Goal: Task Accomplishment & Management: Complete application form

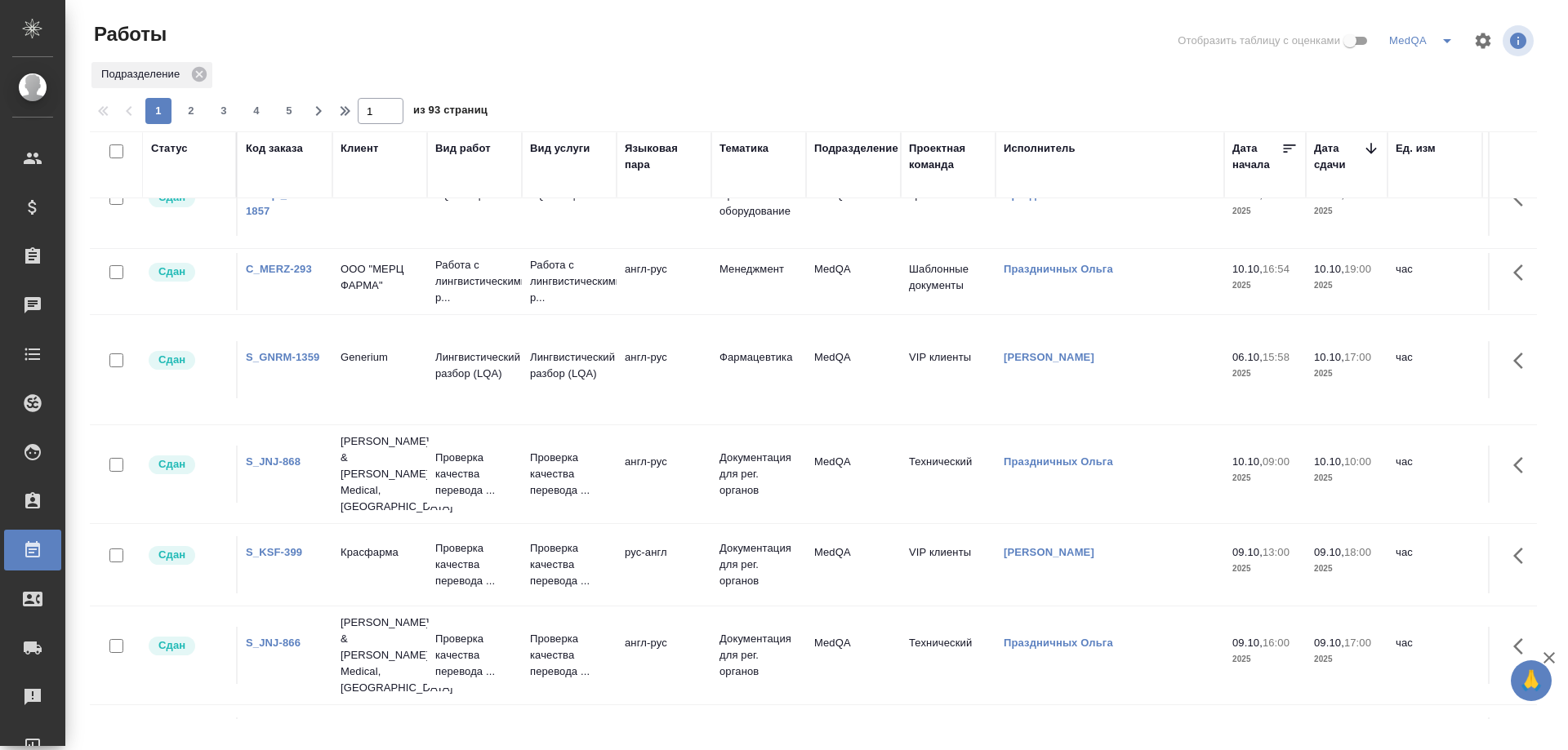
scroll to position [979, 0]
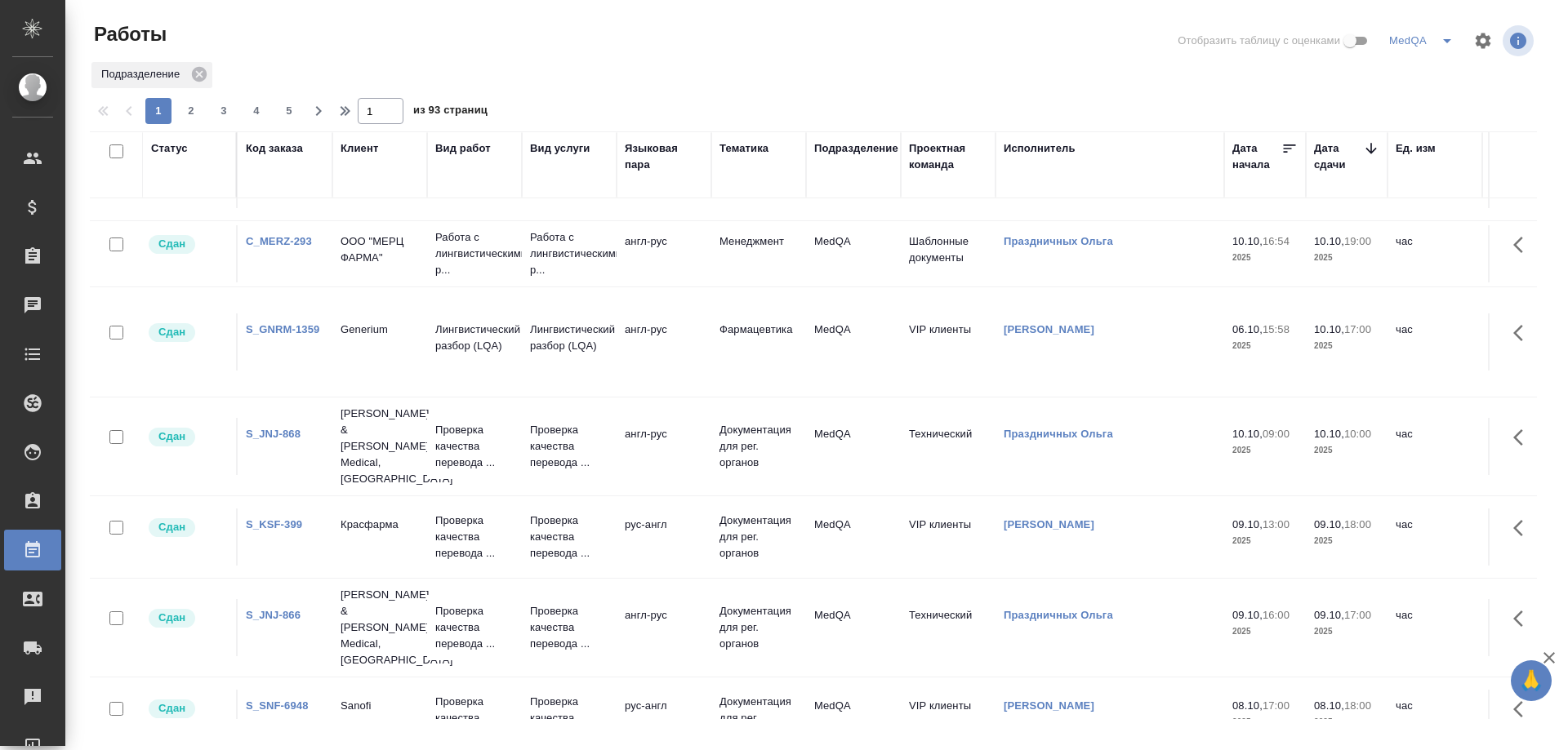
click at [272, 428] on link "S_JNJ-868" at bounding box center [273, 434] width 55 height 12
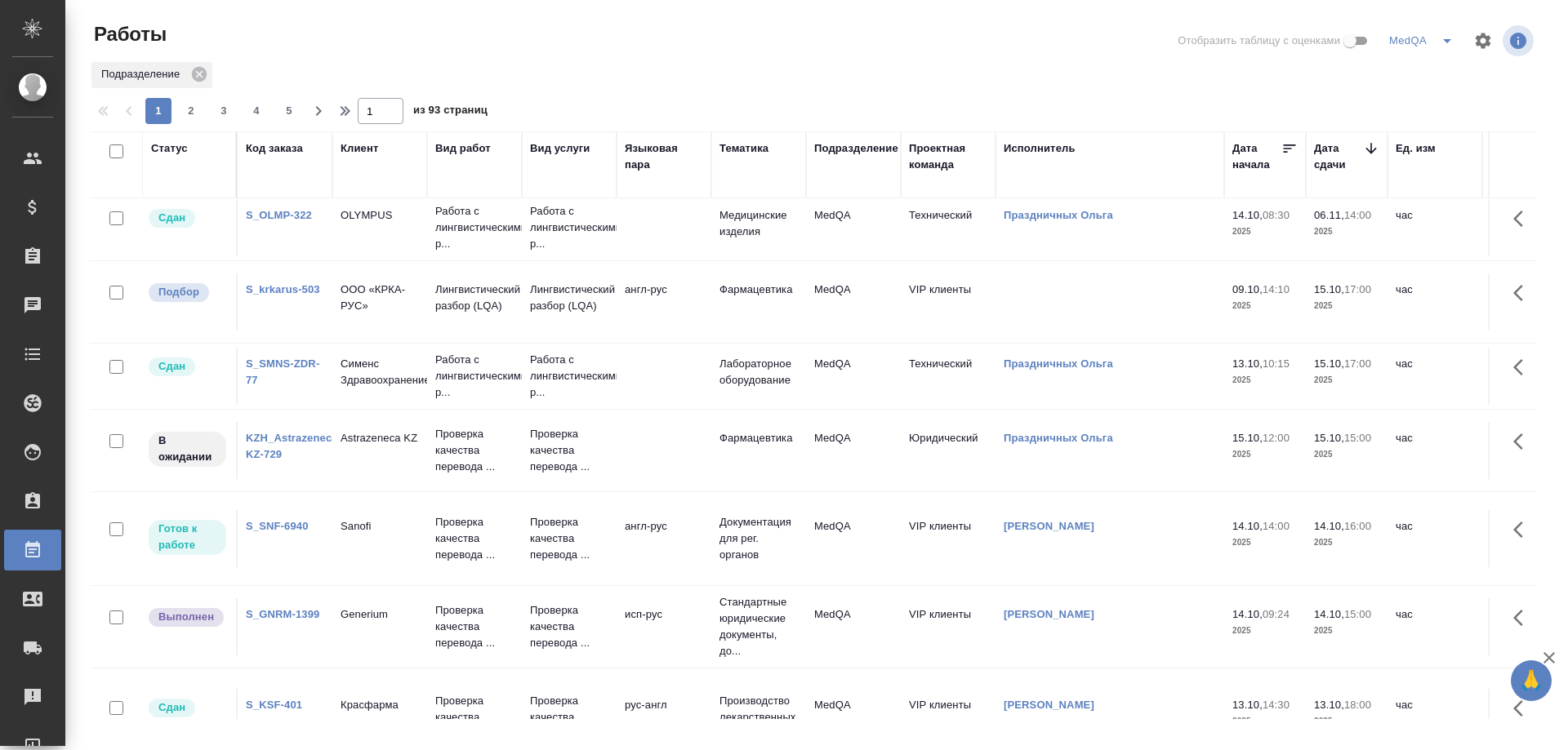
scroll to position [0, 0]
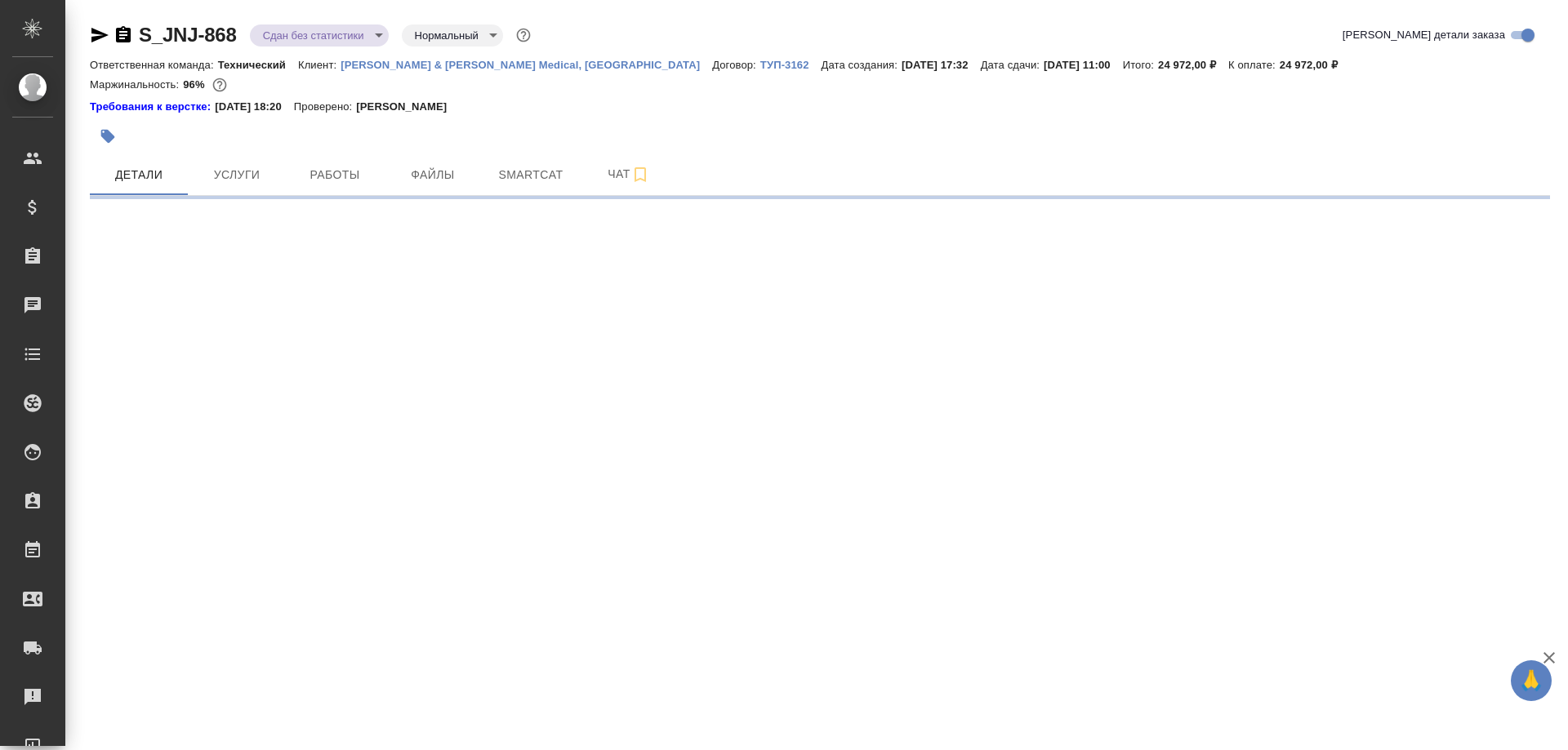
select select "RU"
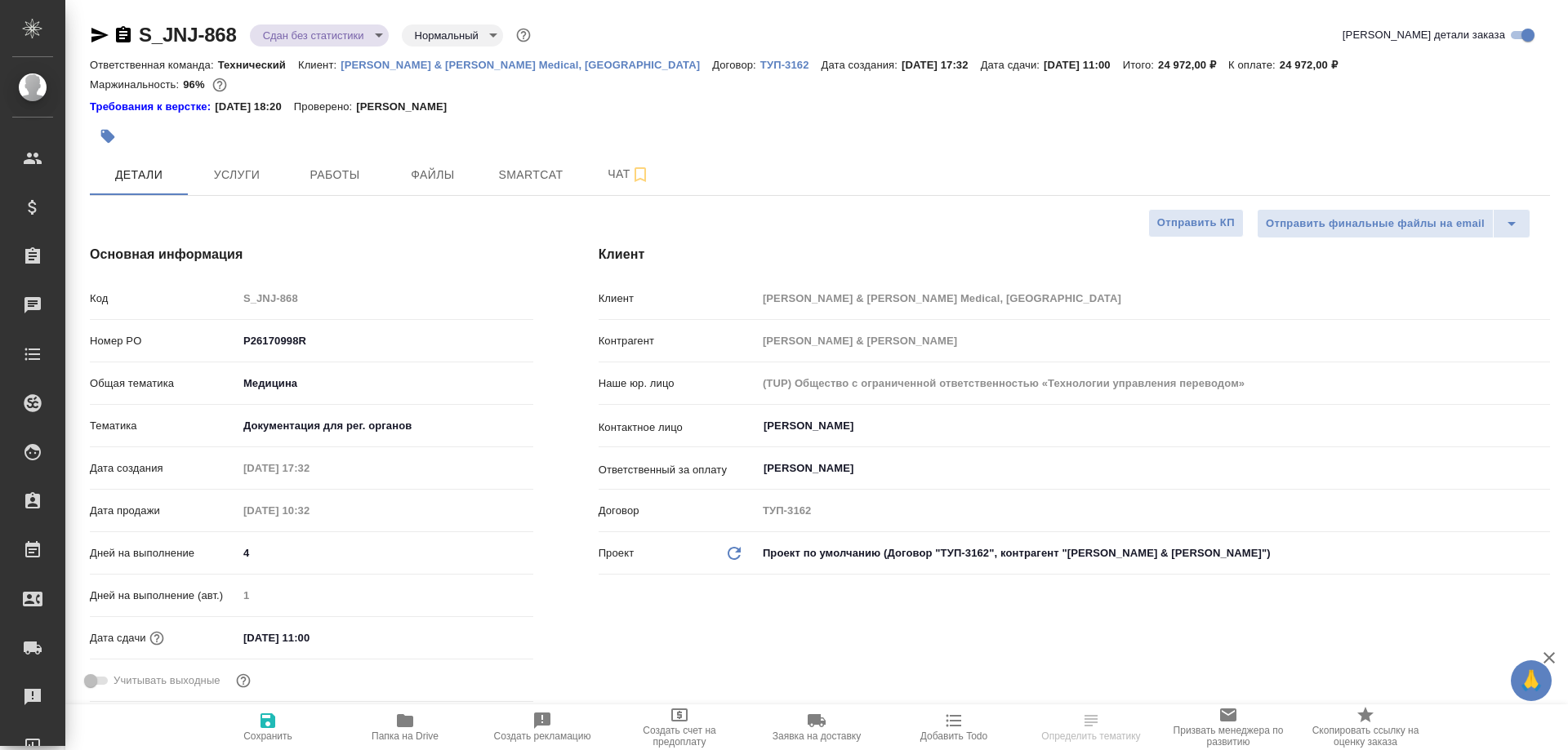
type textarea "x"
type input "[PERSON_NAME]"
type input "Комаров Роман"
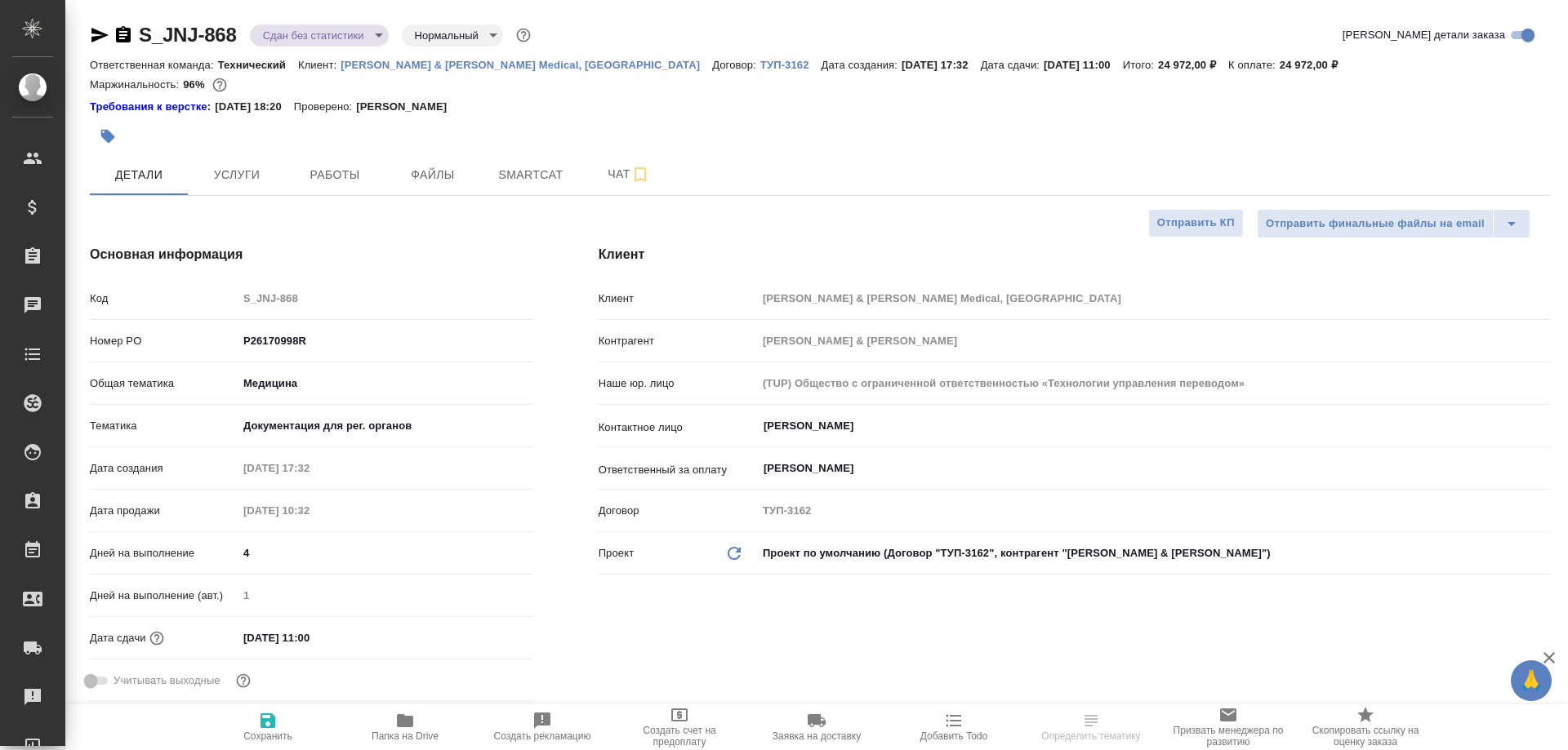
click at [461, 64] on p "[PERSON_NAME] & [PERSON_NAME] Medical, [GEOGRAPHIC_DATA]" at bounding box center [526, 65] width 372 height 12
type textarea "x"
select select "RU"
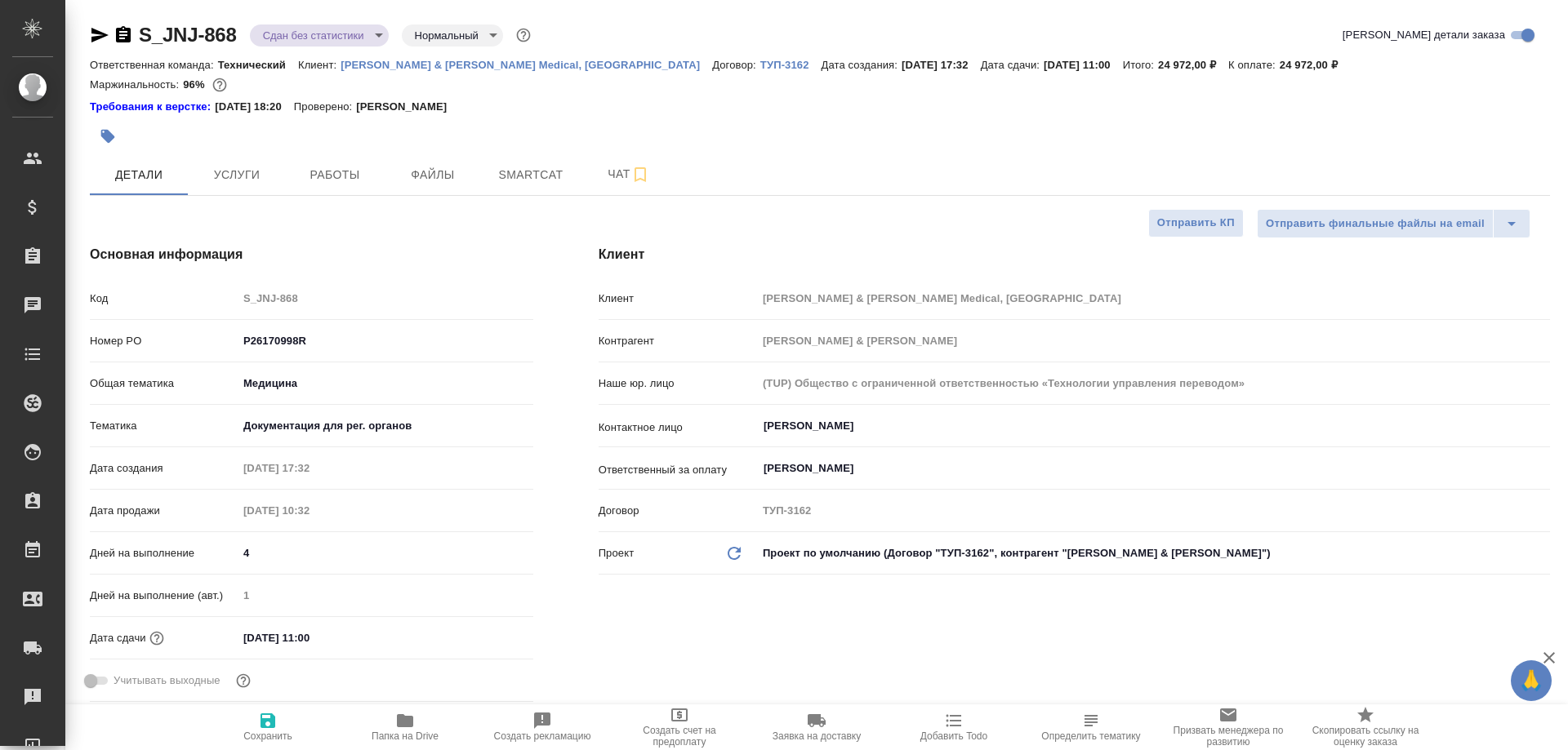
type textarea "x"
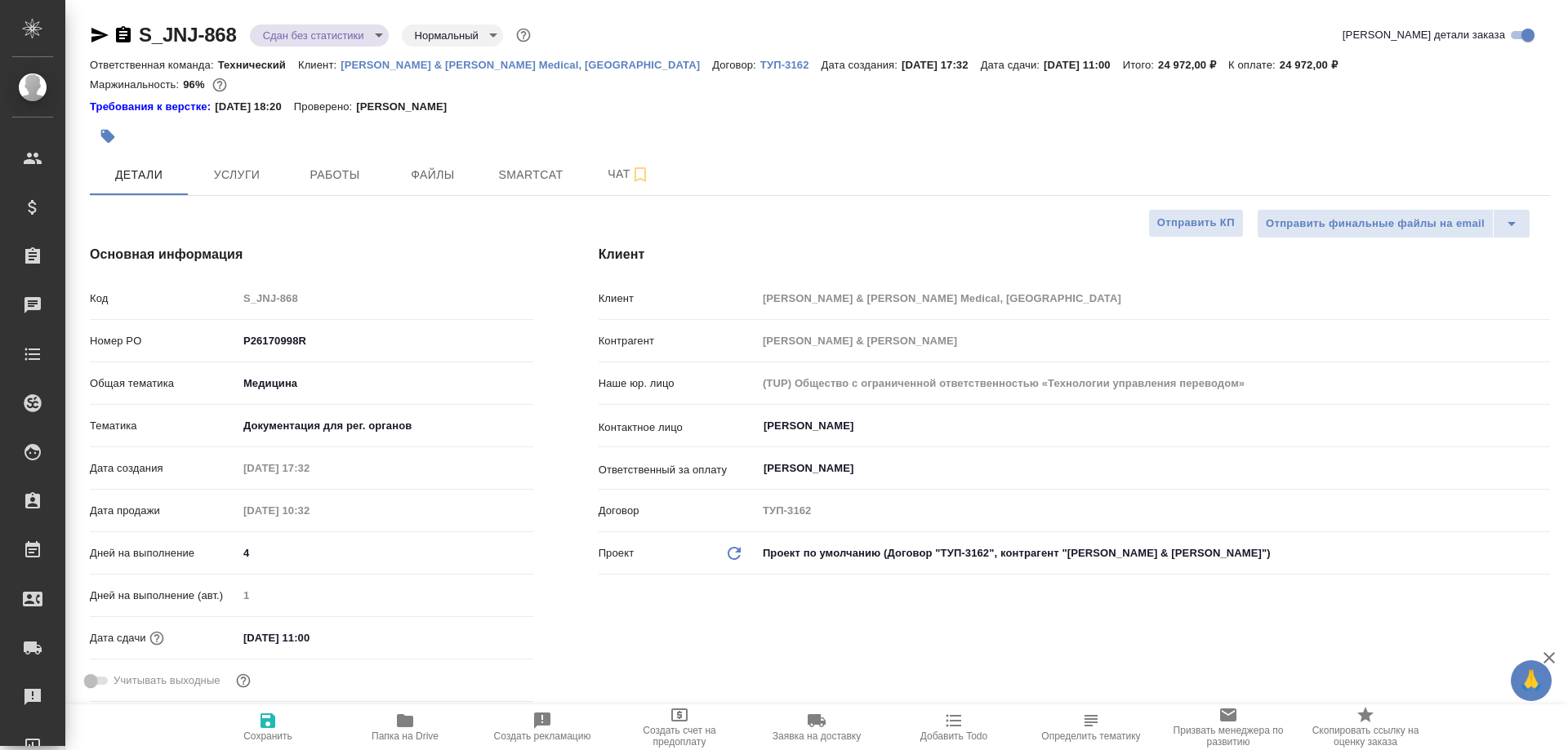
type textarea "x"
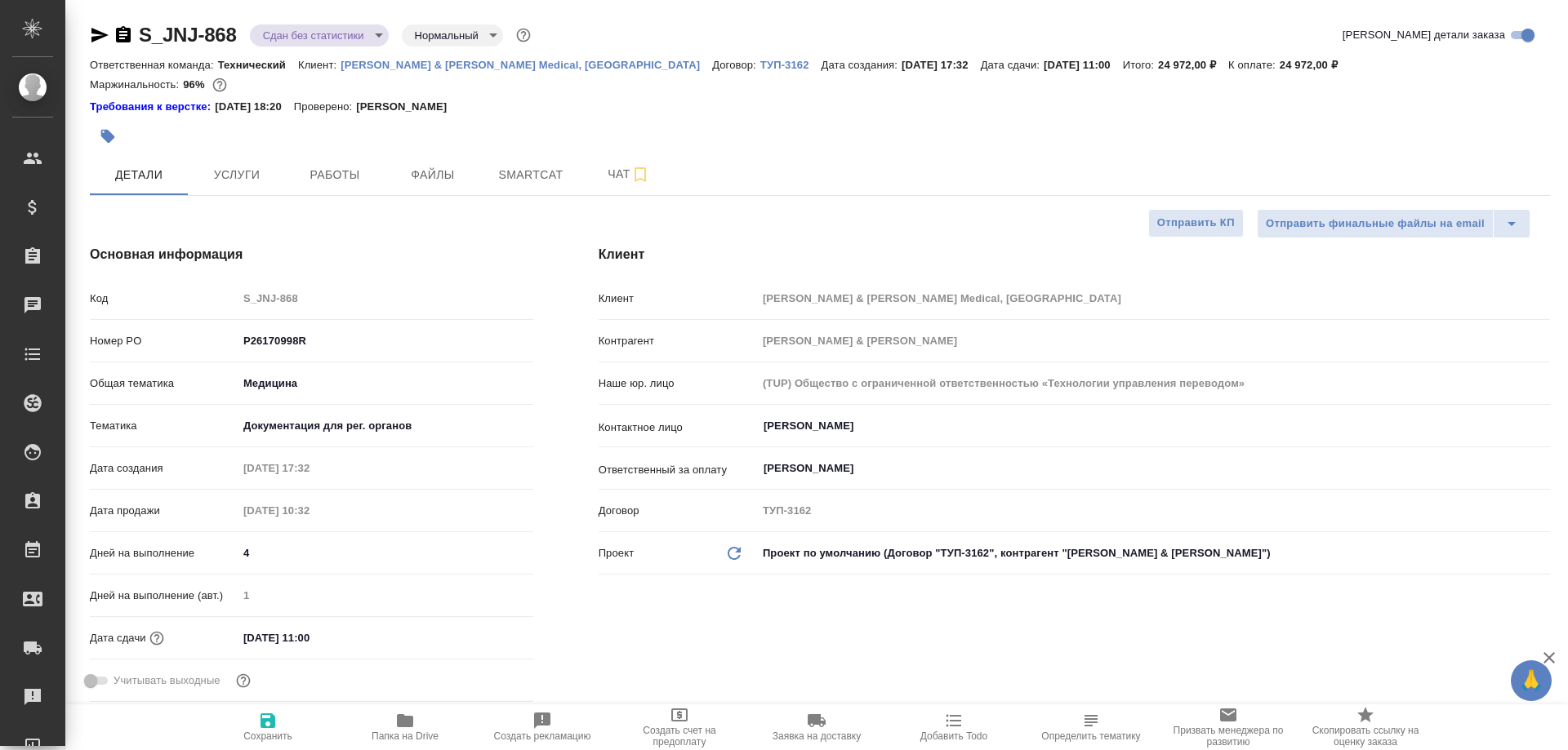
type textarea "x"
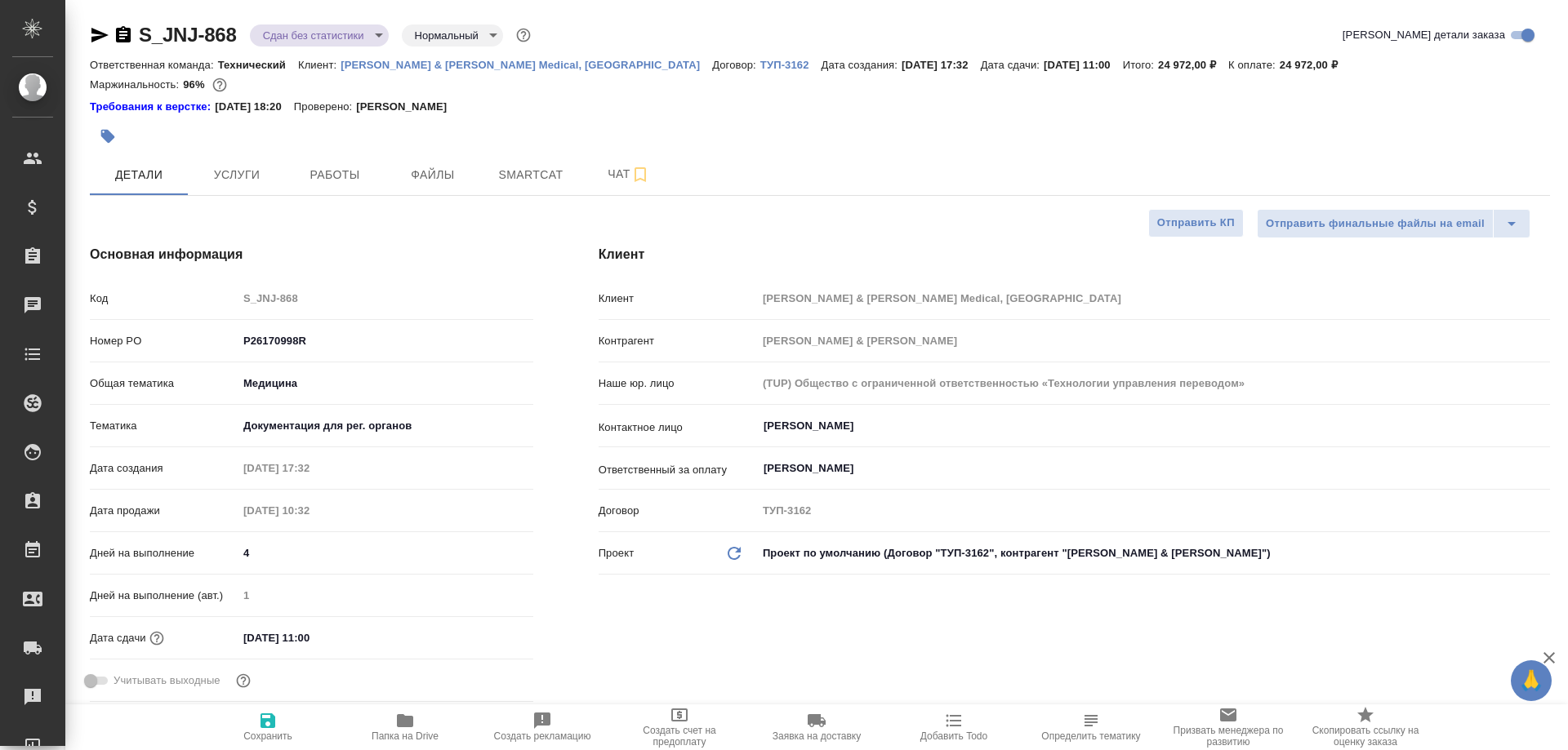
type textarea "x"
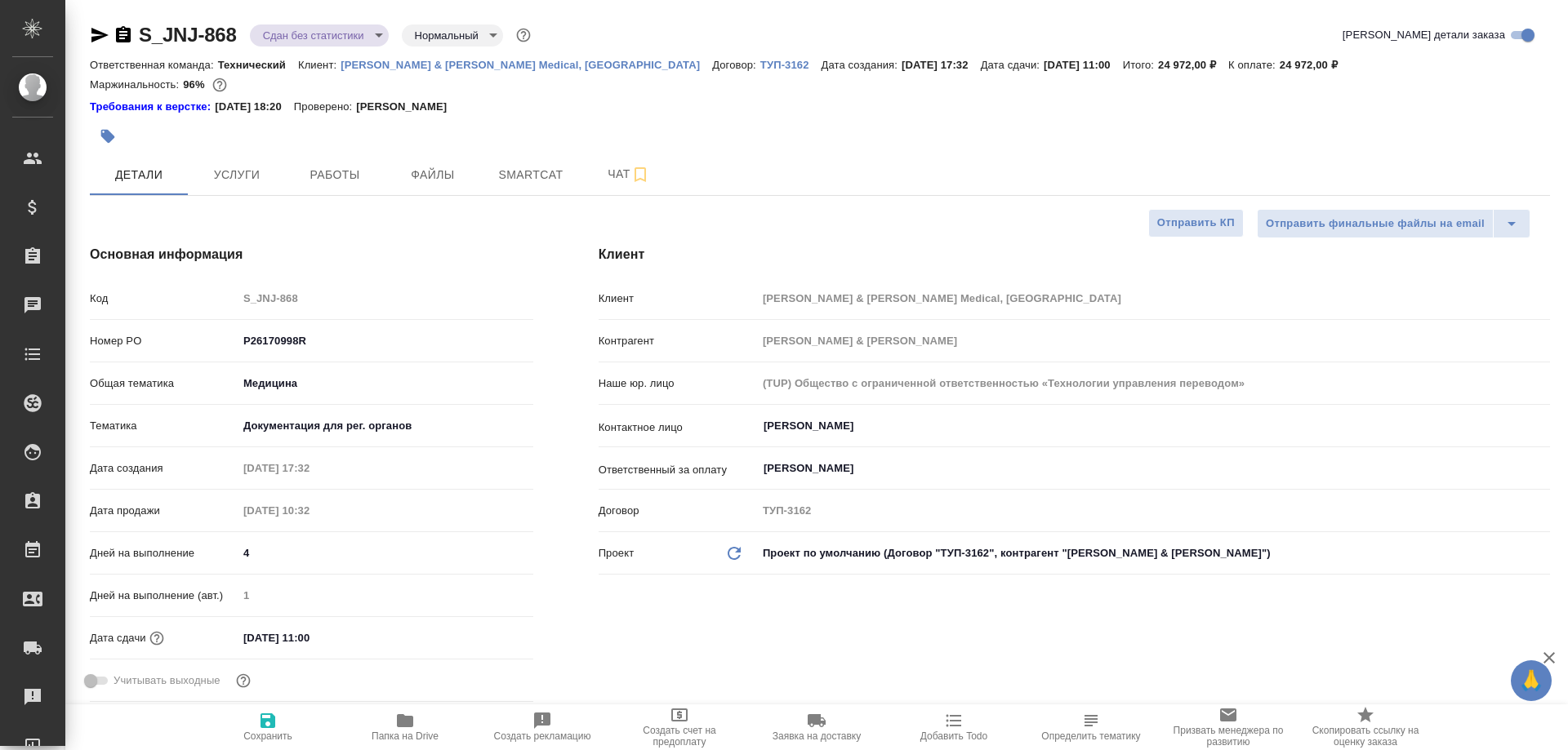
type textarea "x"
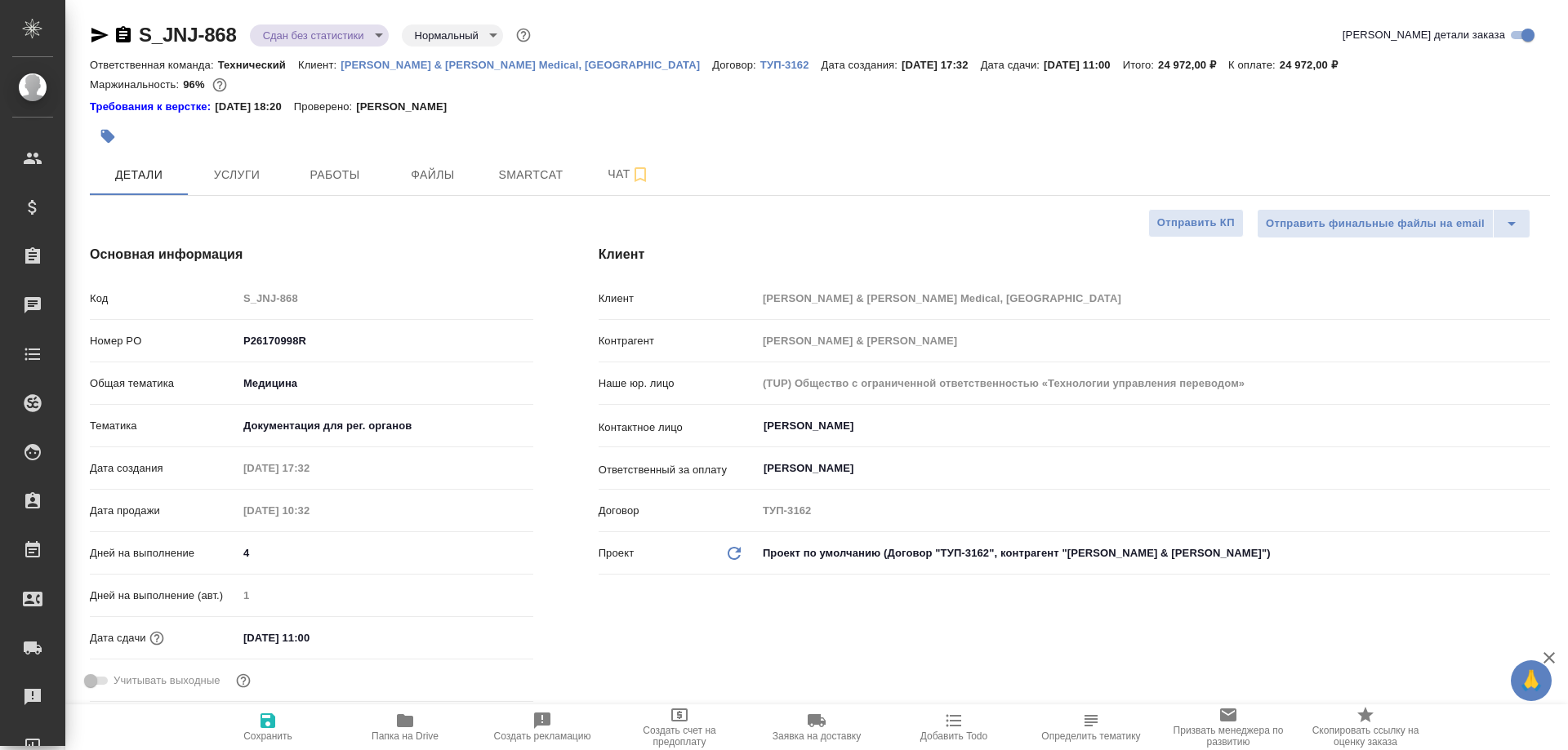
type textarea "x"
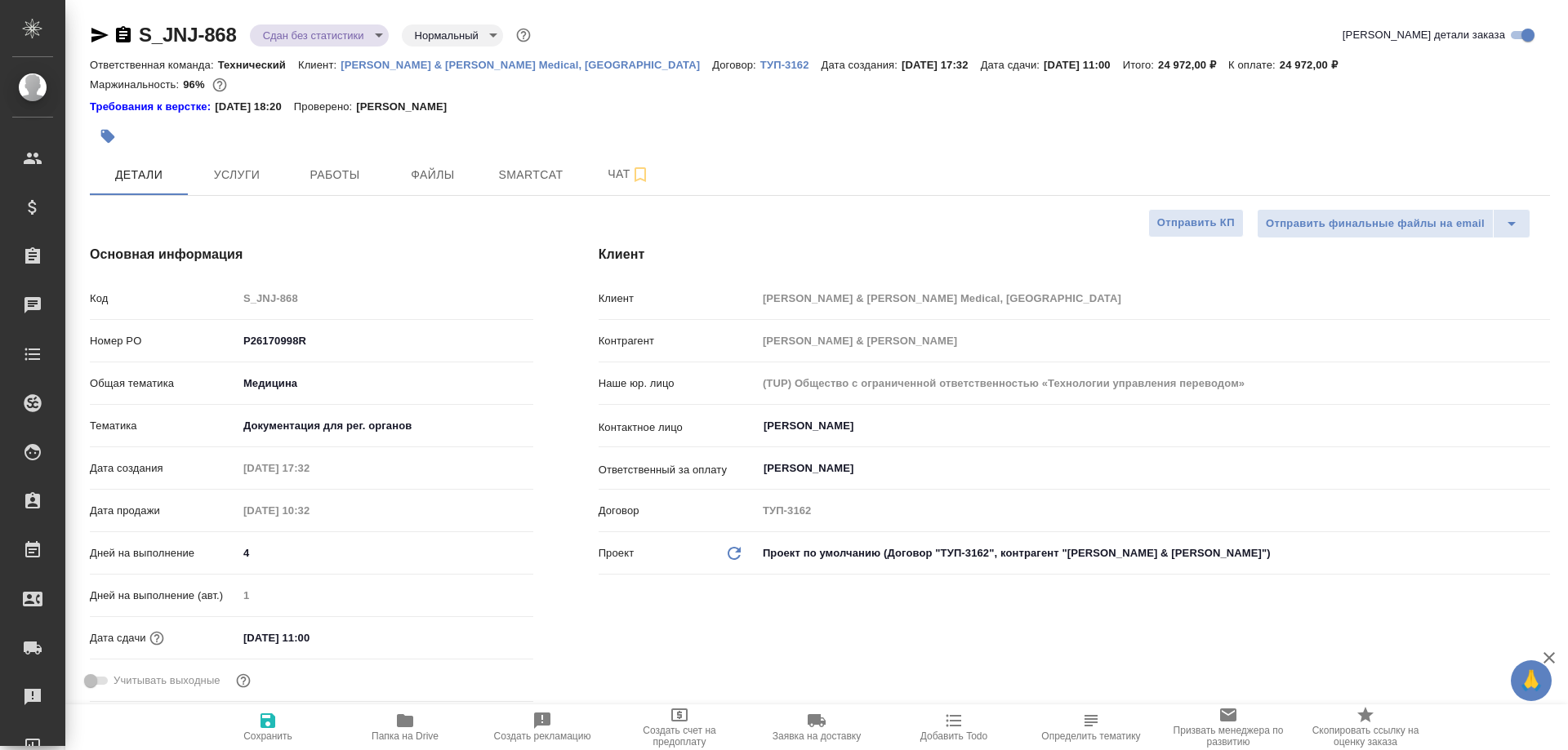
type textarea "x"
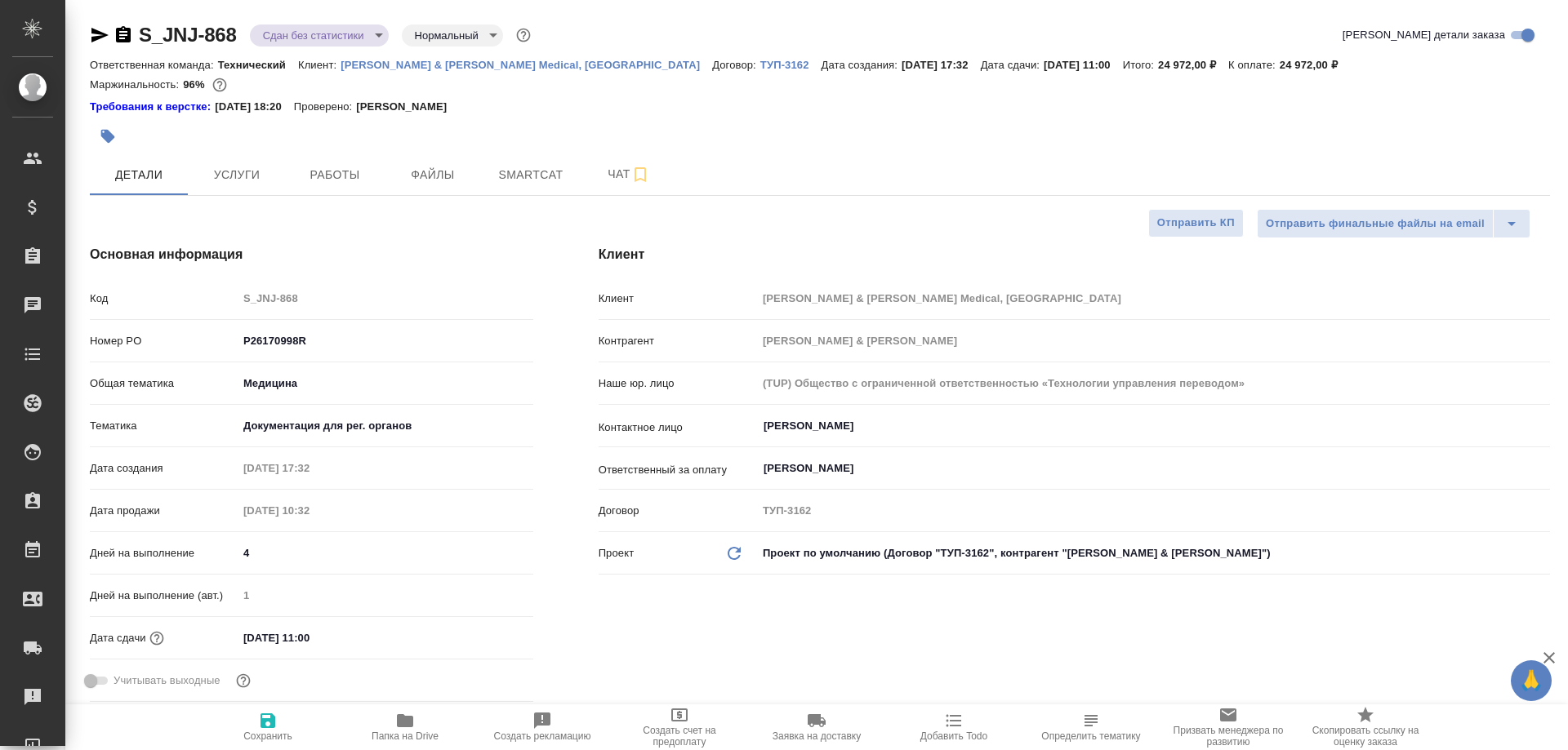
type textarea "x"
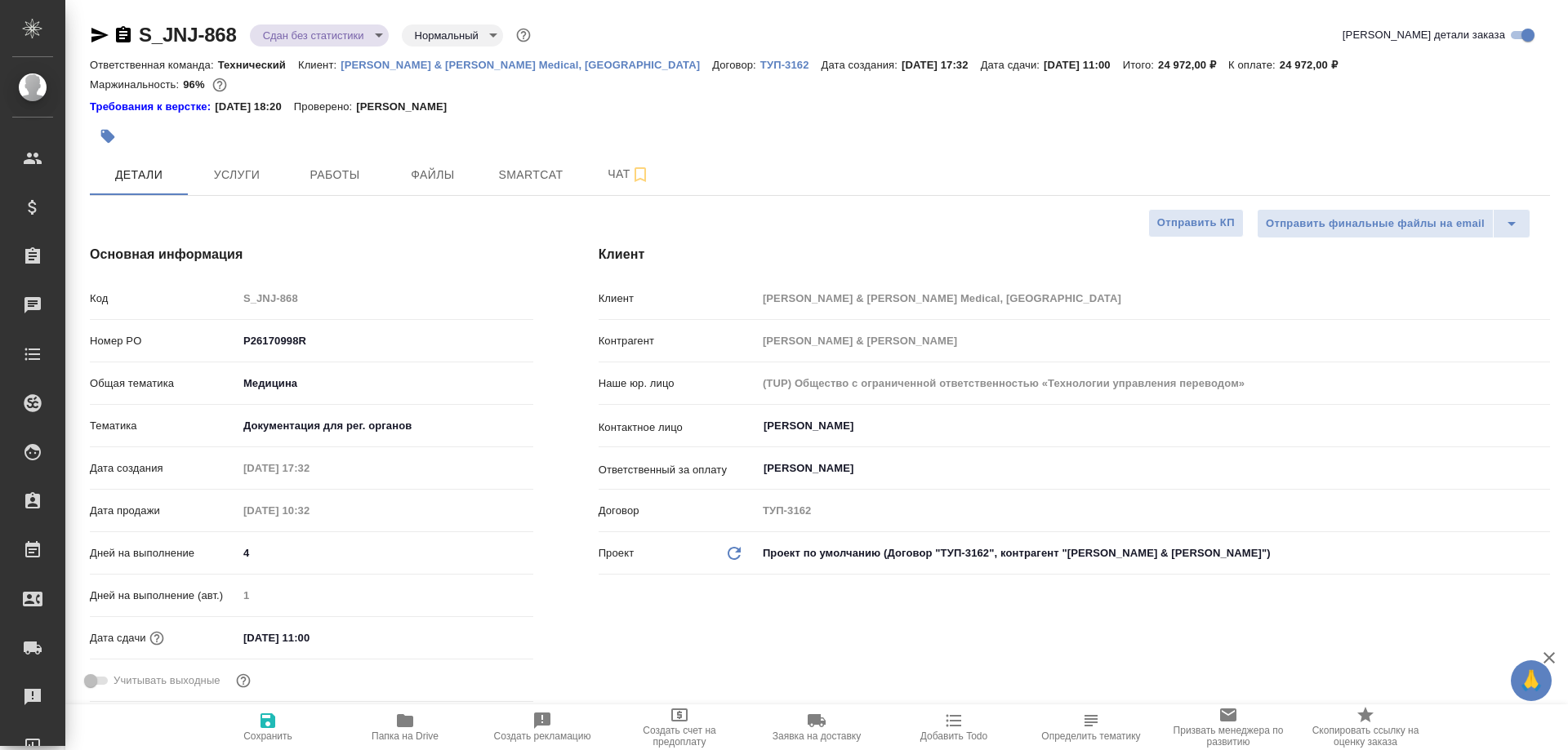
type textarea "x"
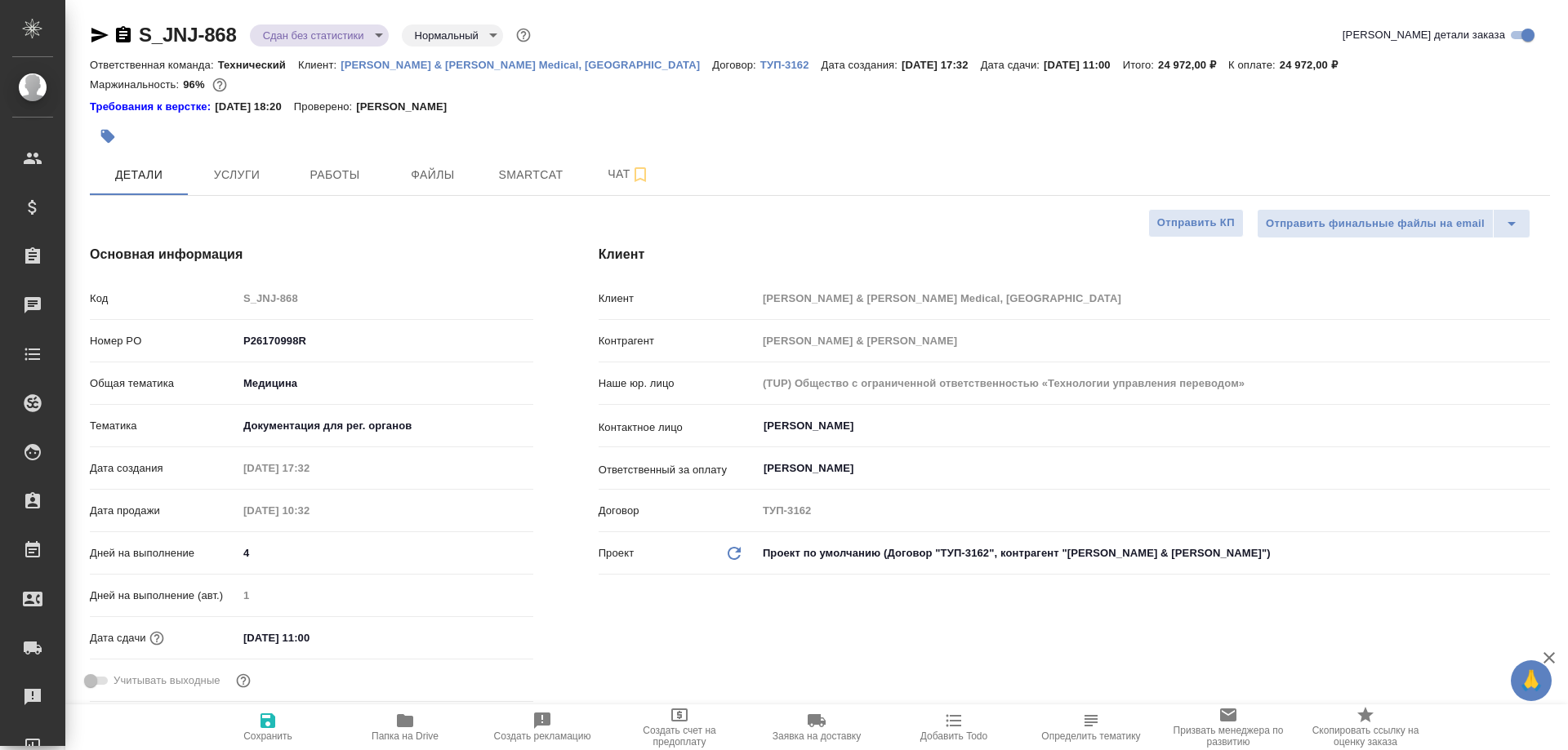
type textarea "x"
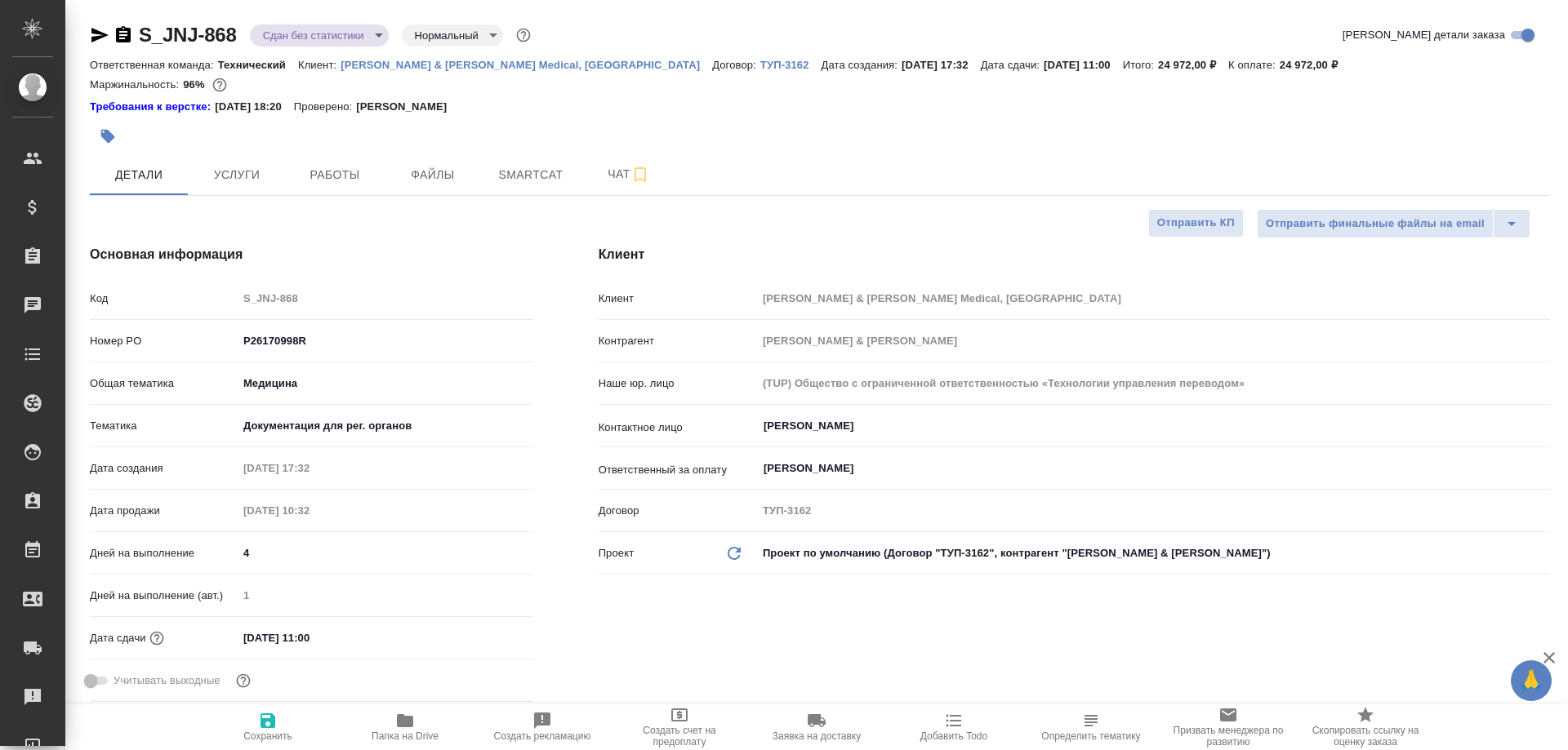
type textarea "x"
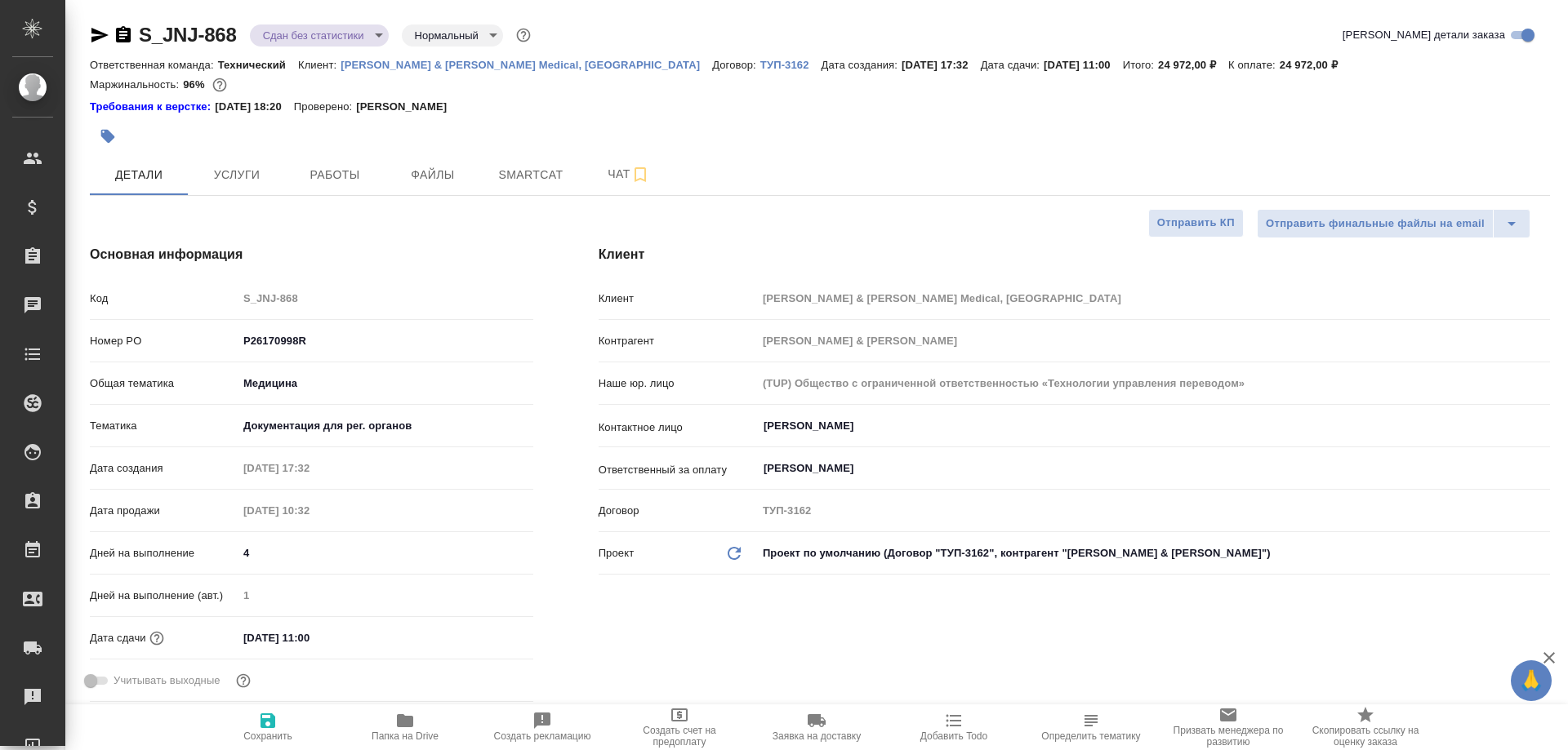
type textarea "x"
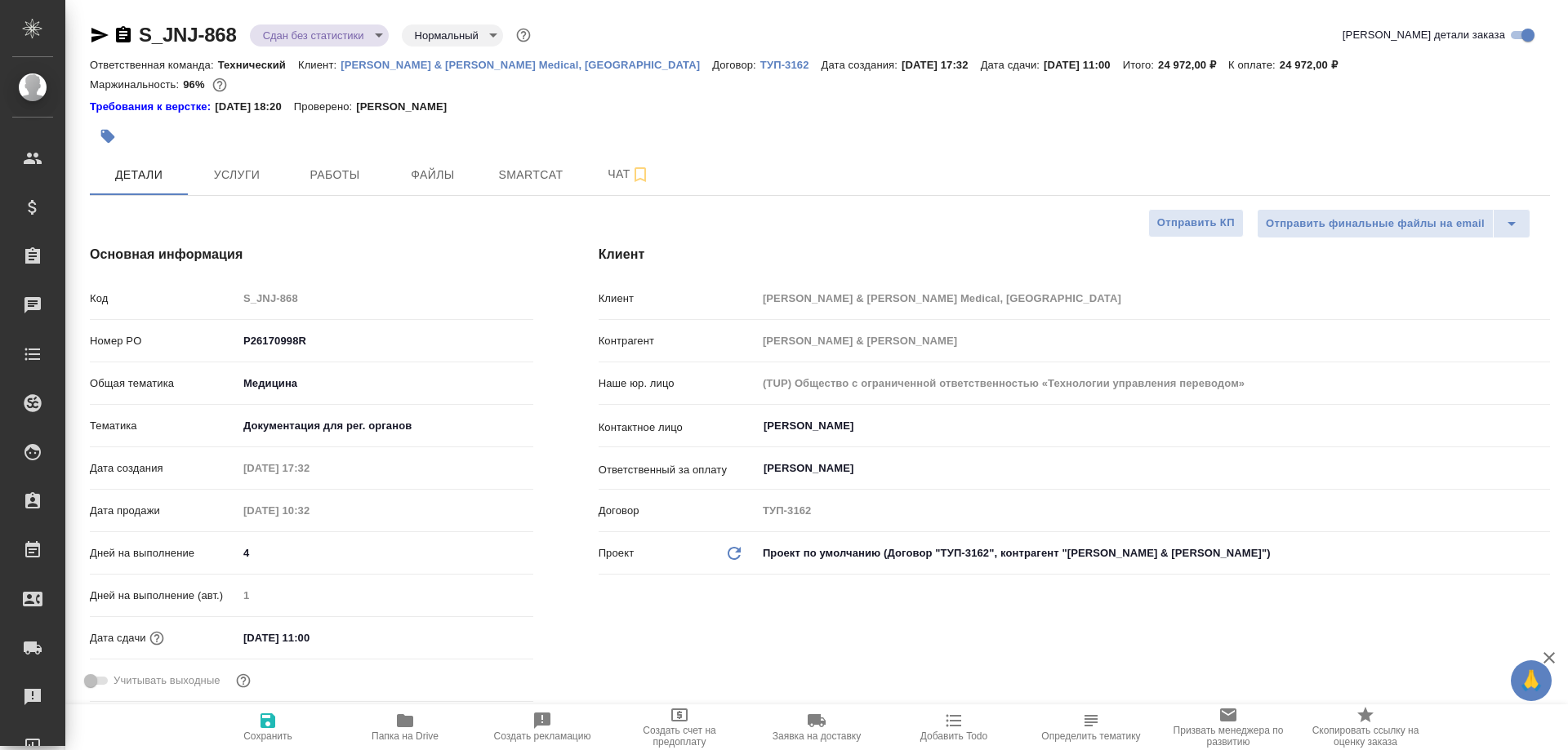
type textarea "x"
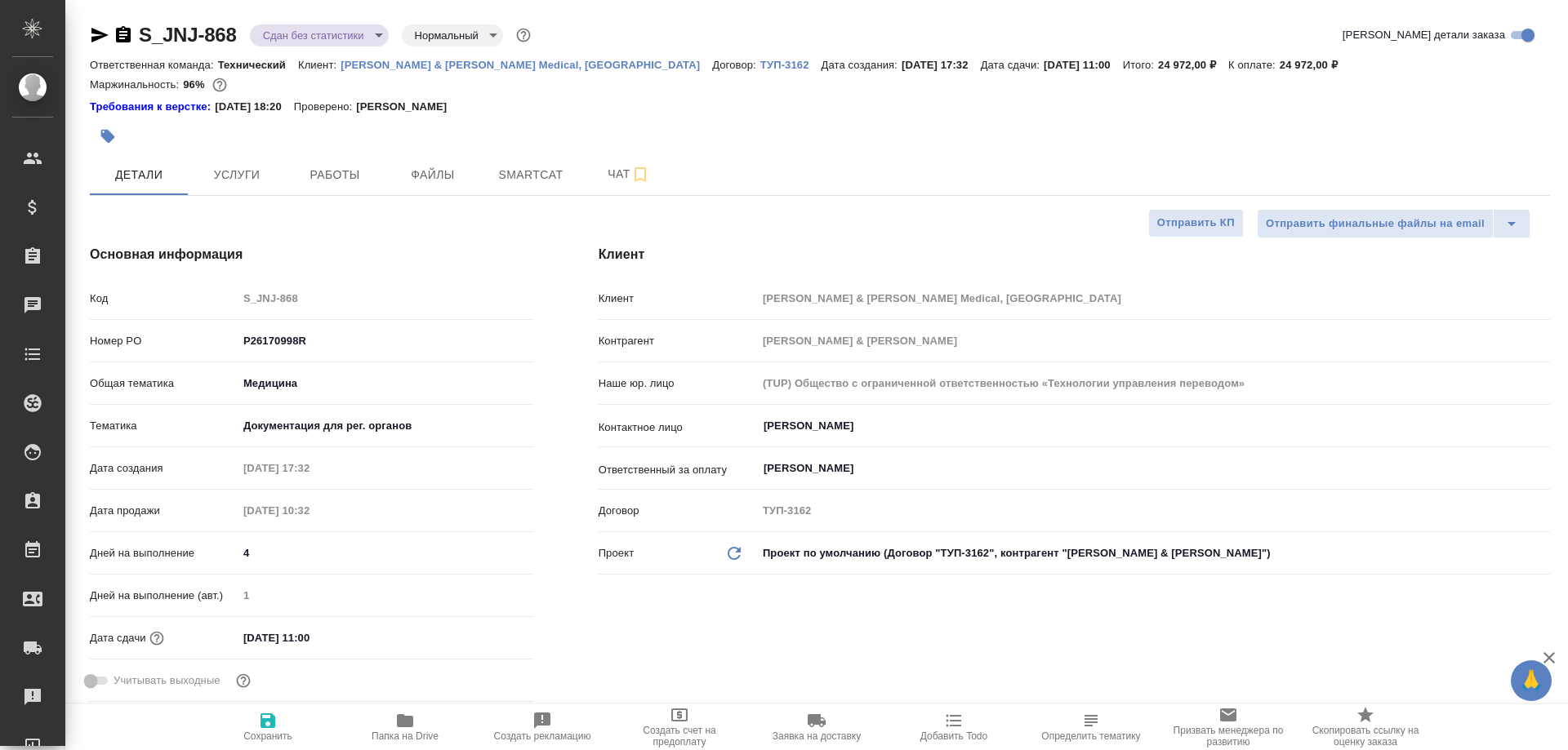
type textarea "x"
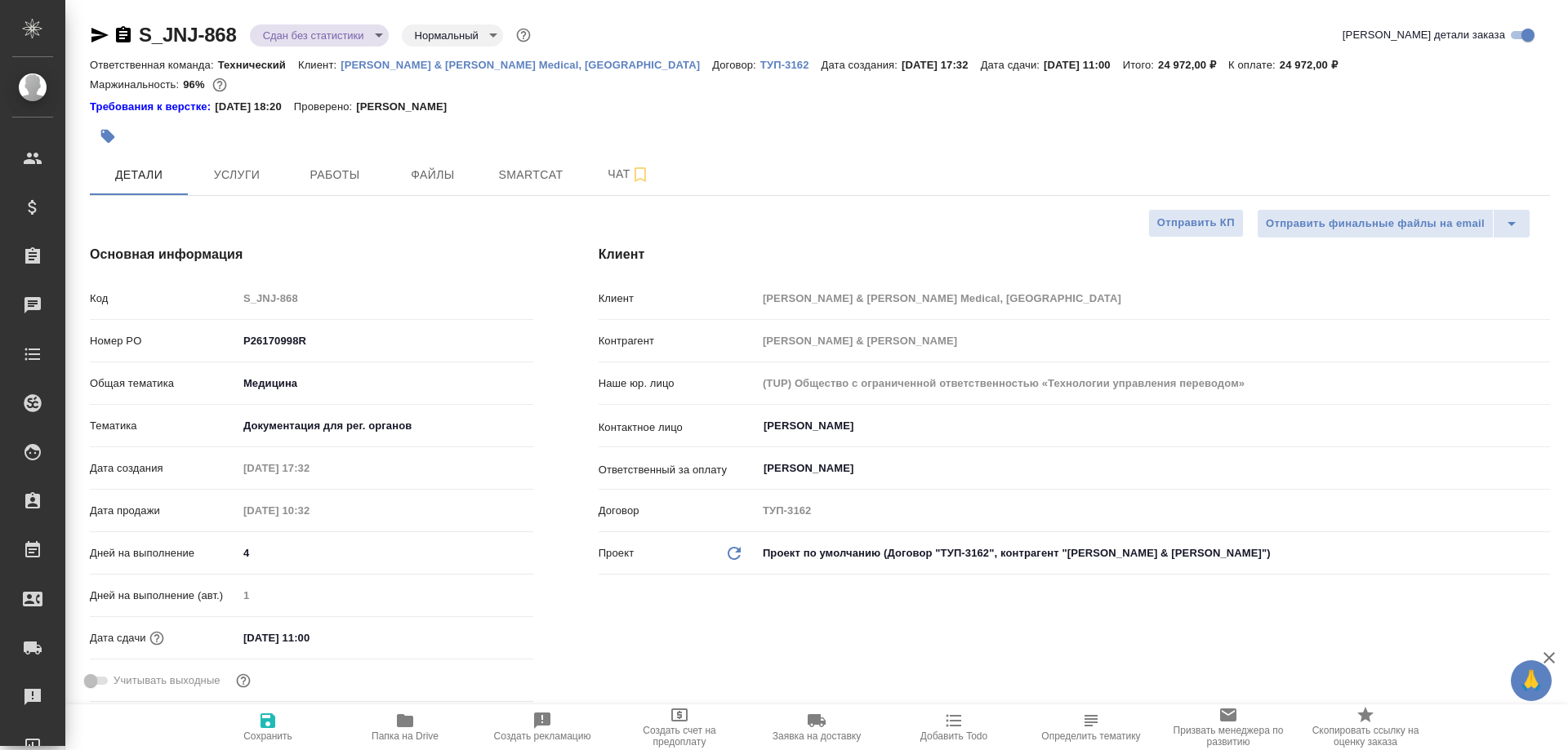
type textarea "x"
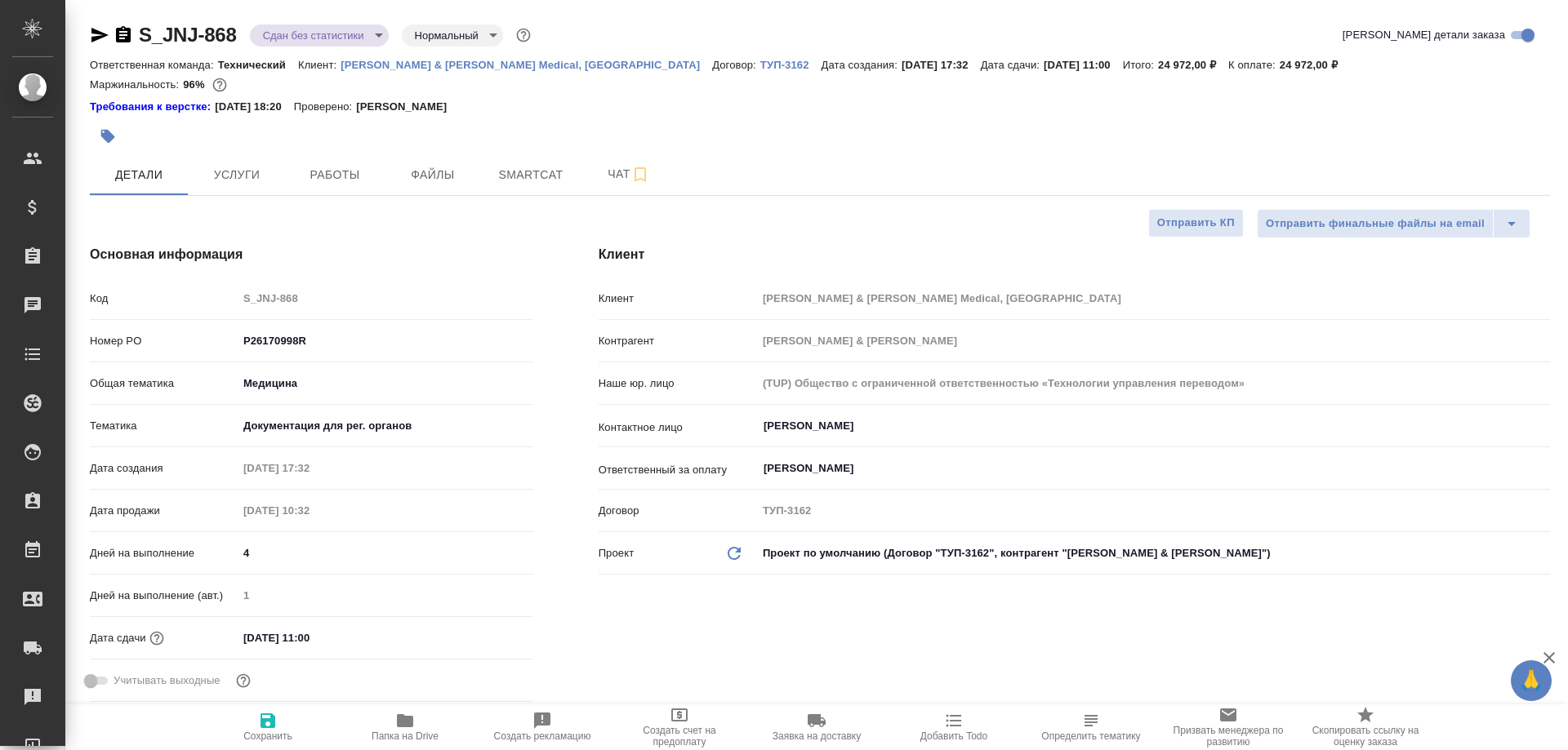
type textarea "x"
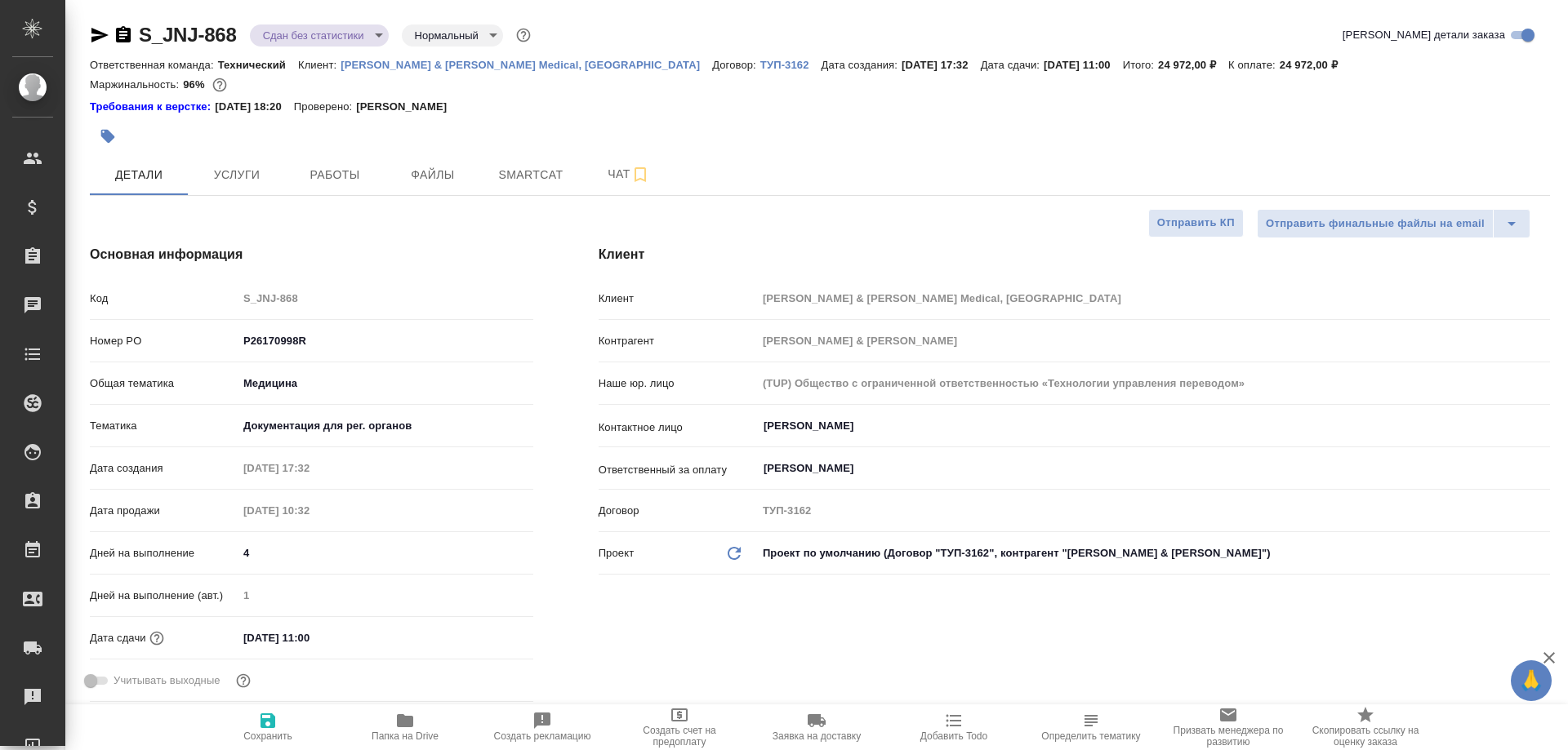
type textarea "x"
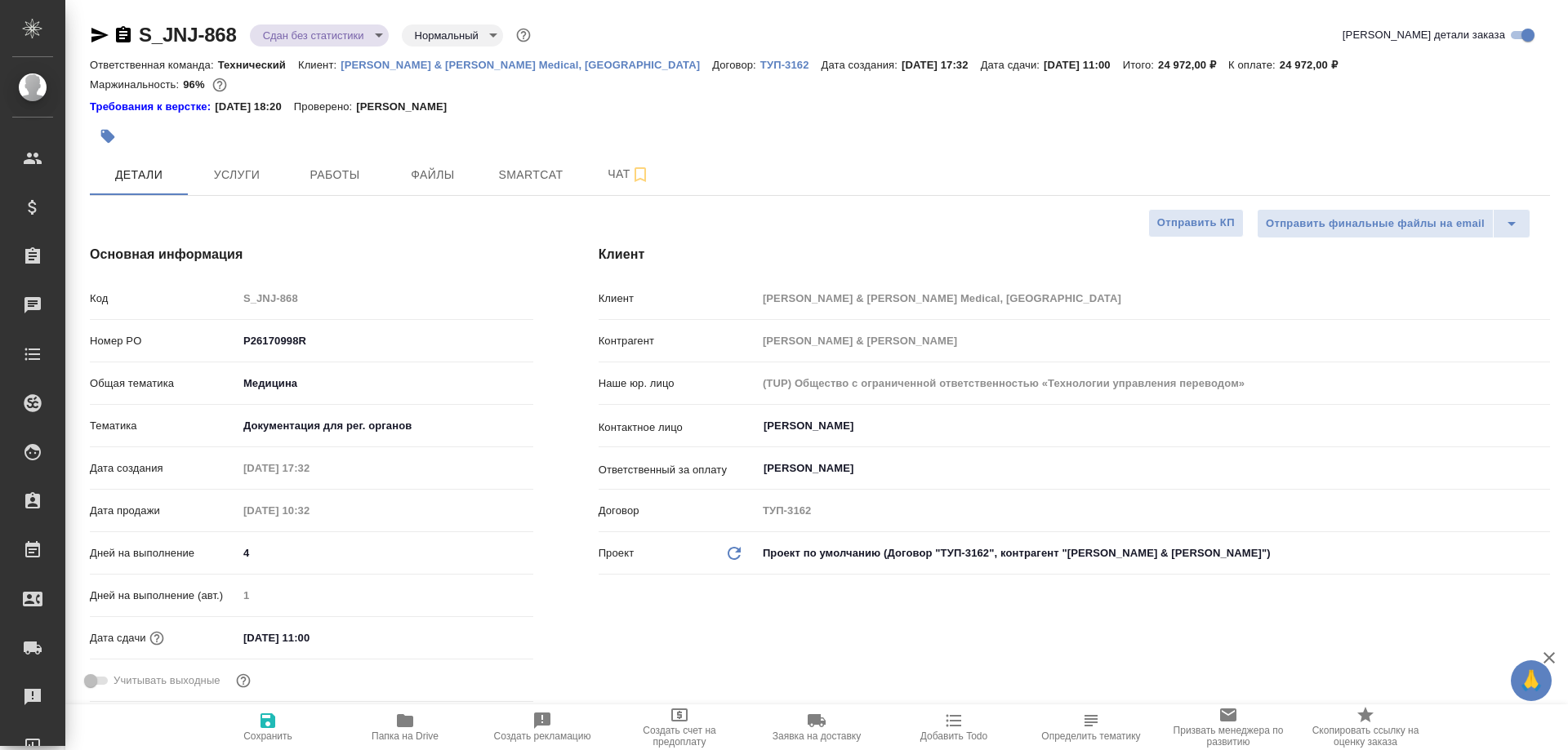
type textarea "x"
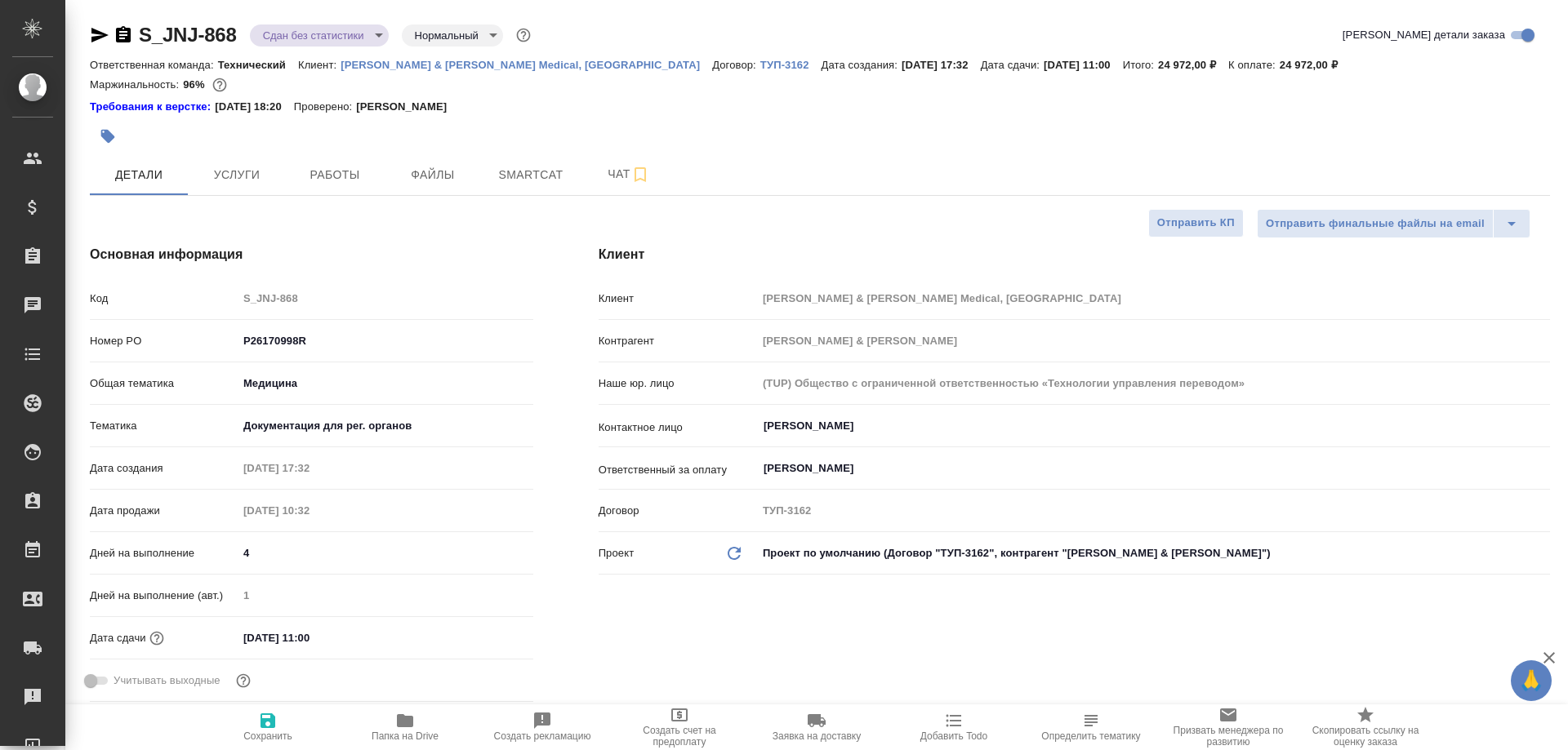
type textarea "x"
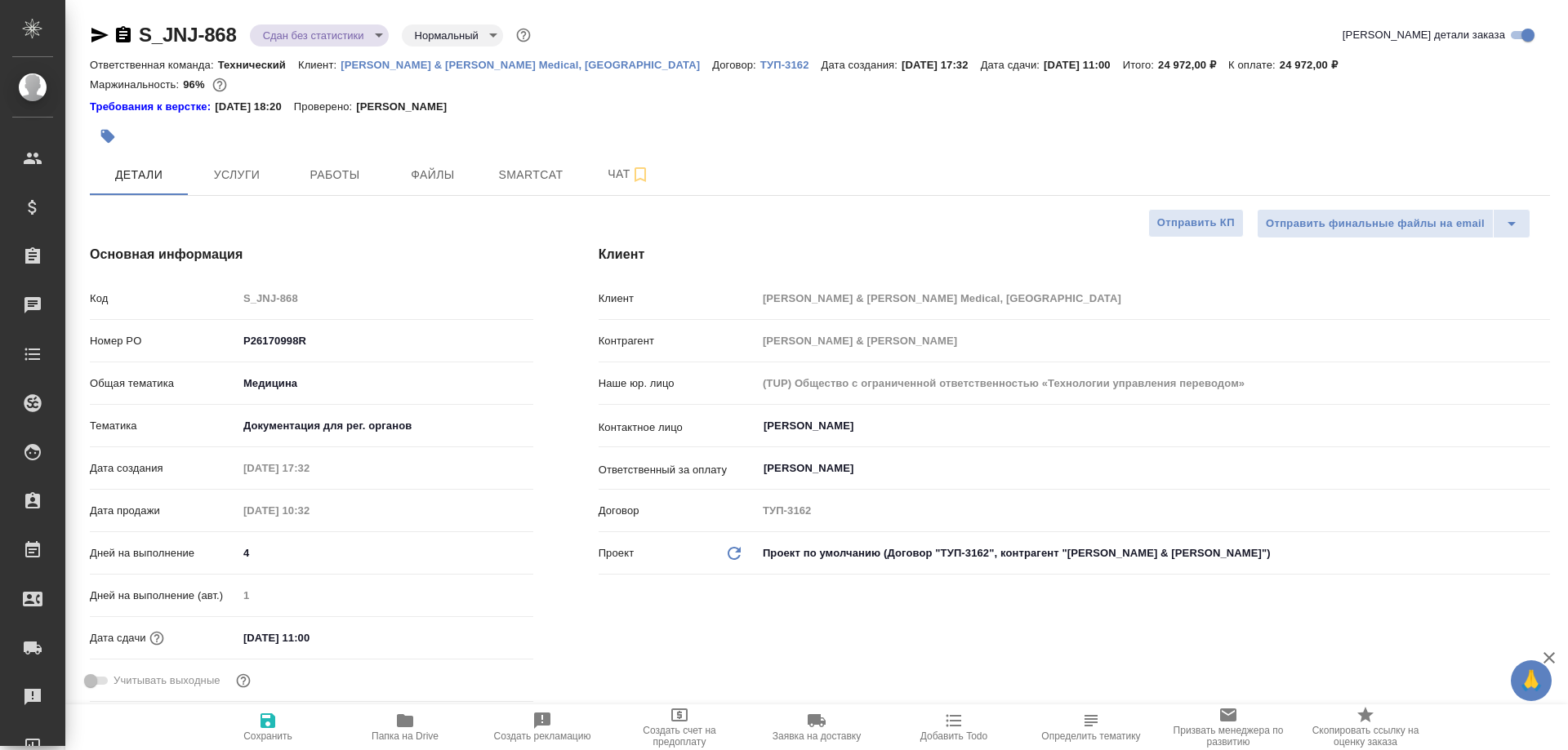
type textarea "x"
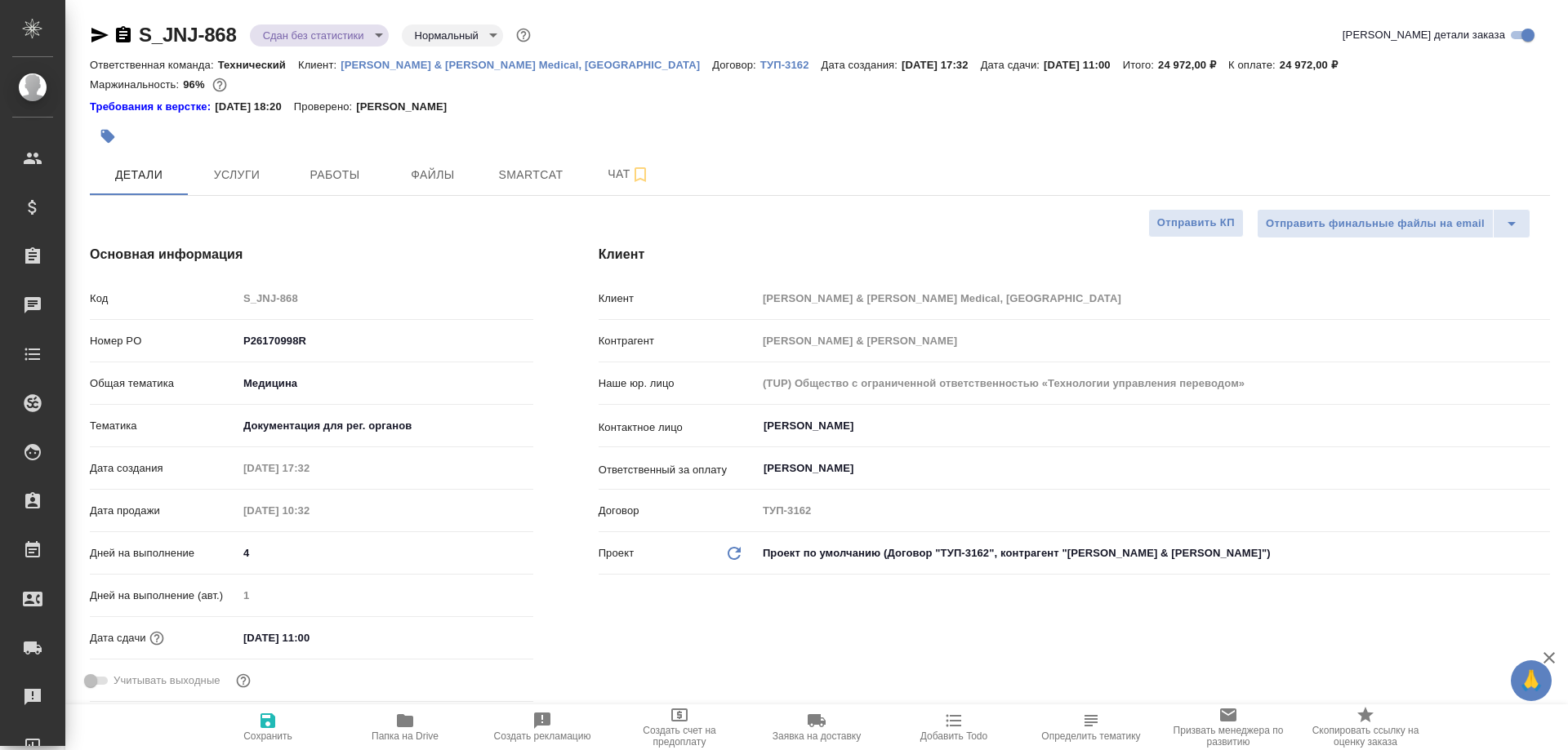
type textarea "x"
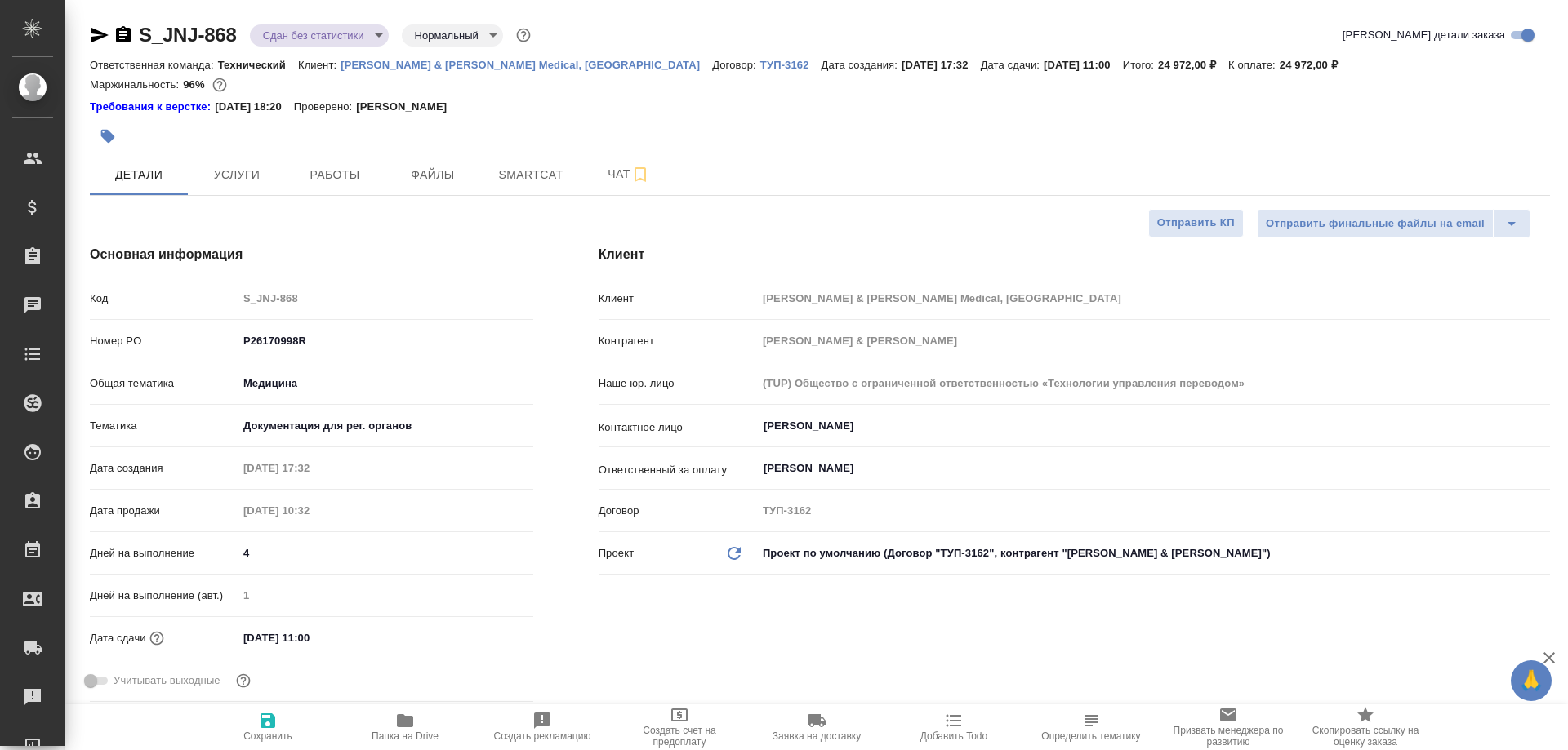
type textarea "x"
click at [413, 723] on icon "button" at bounding box center [405, 720] width 16 height 13
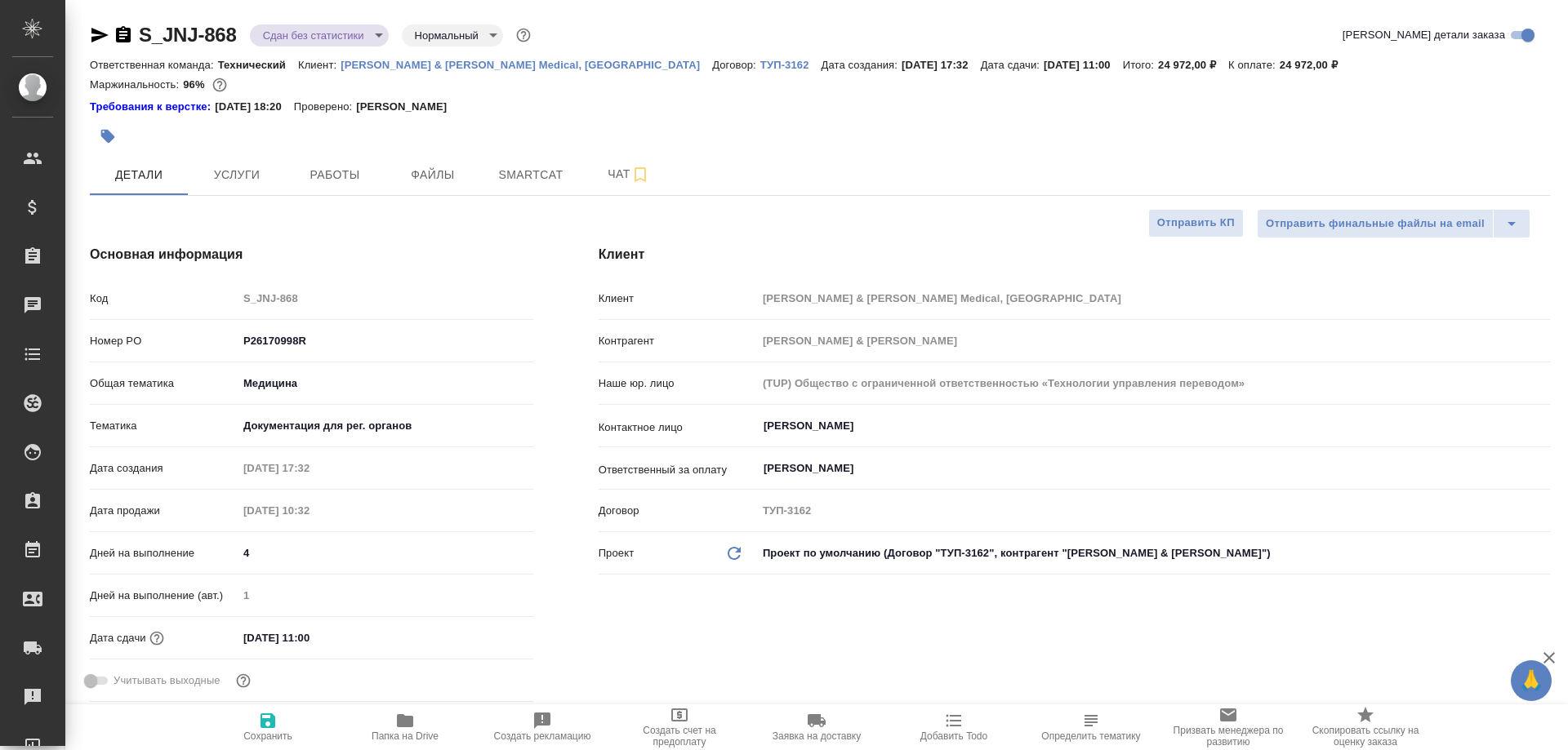
type textarea "x"
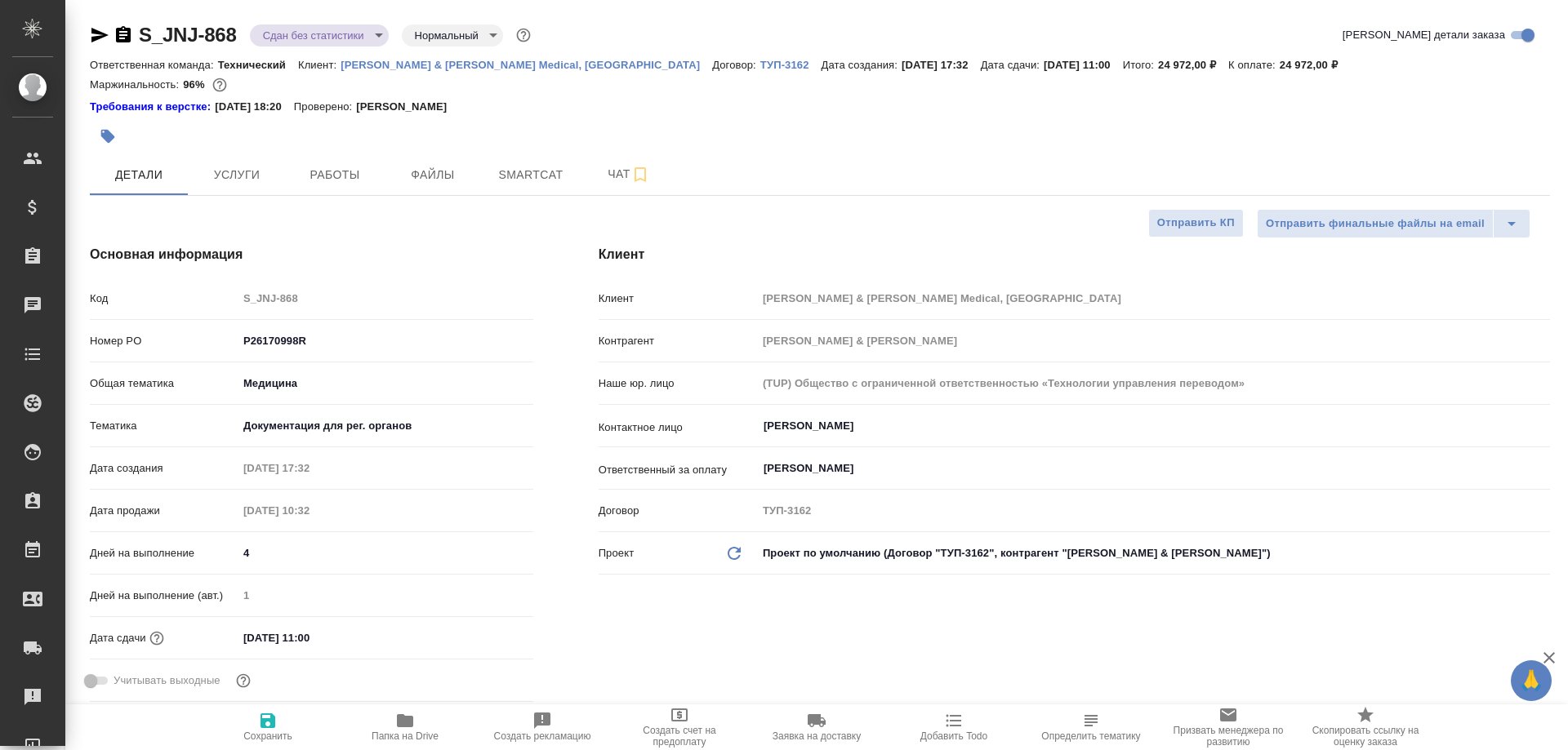
type textarea "x"
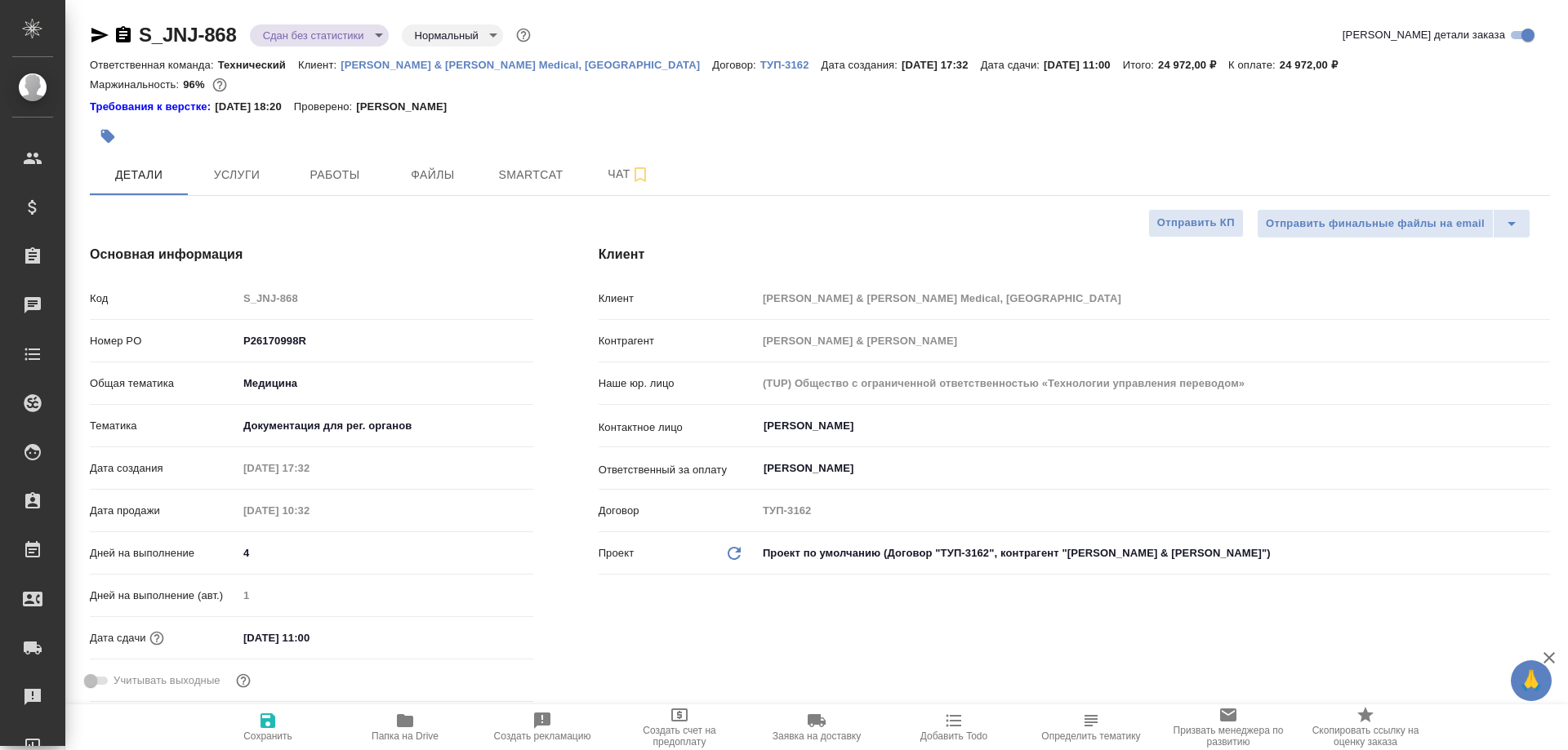
type textarea "x"
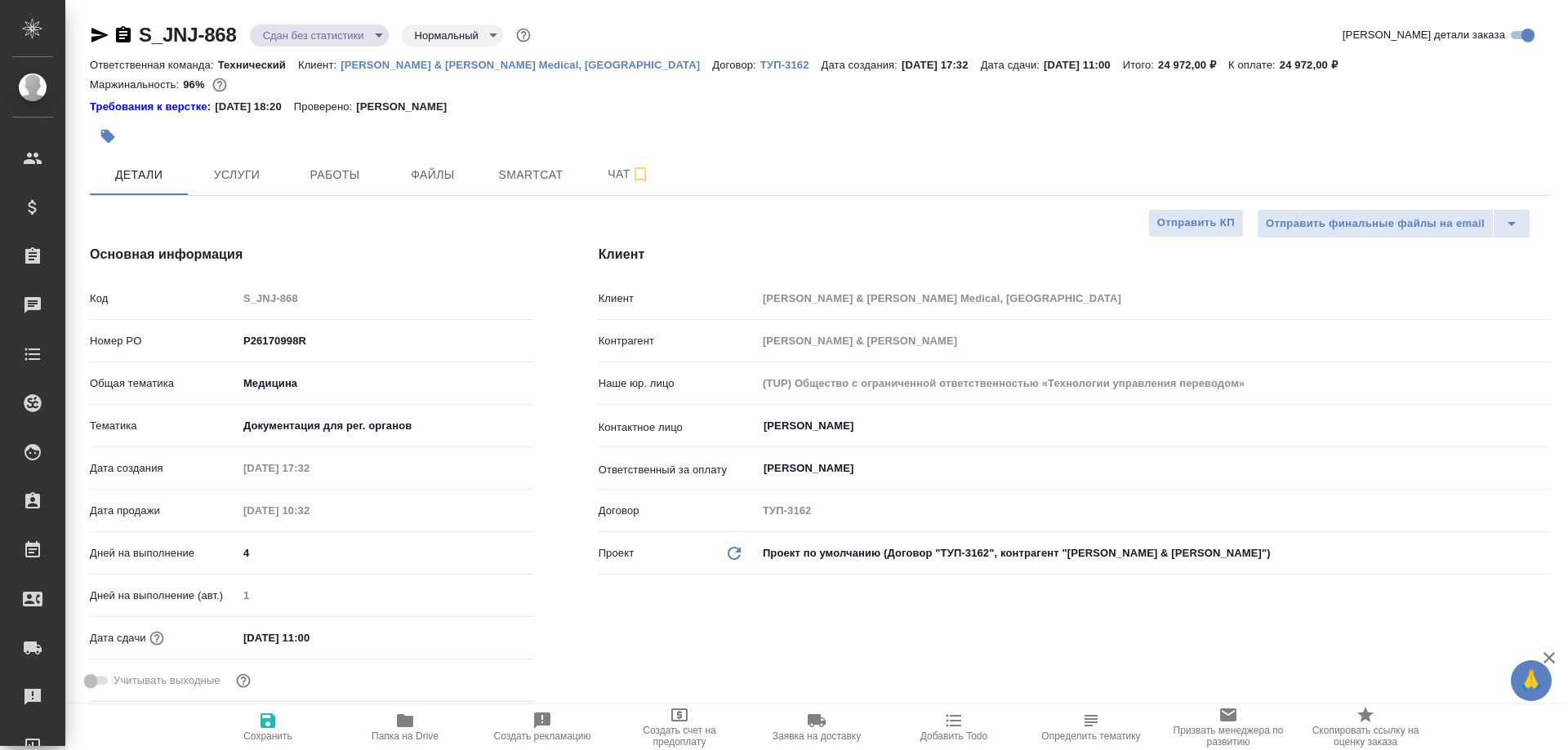
type textarea "x"
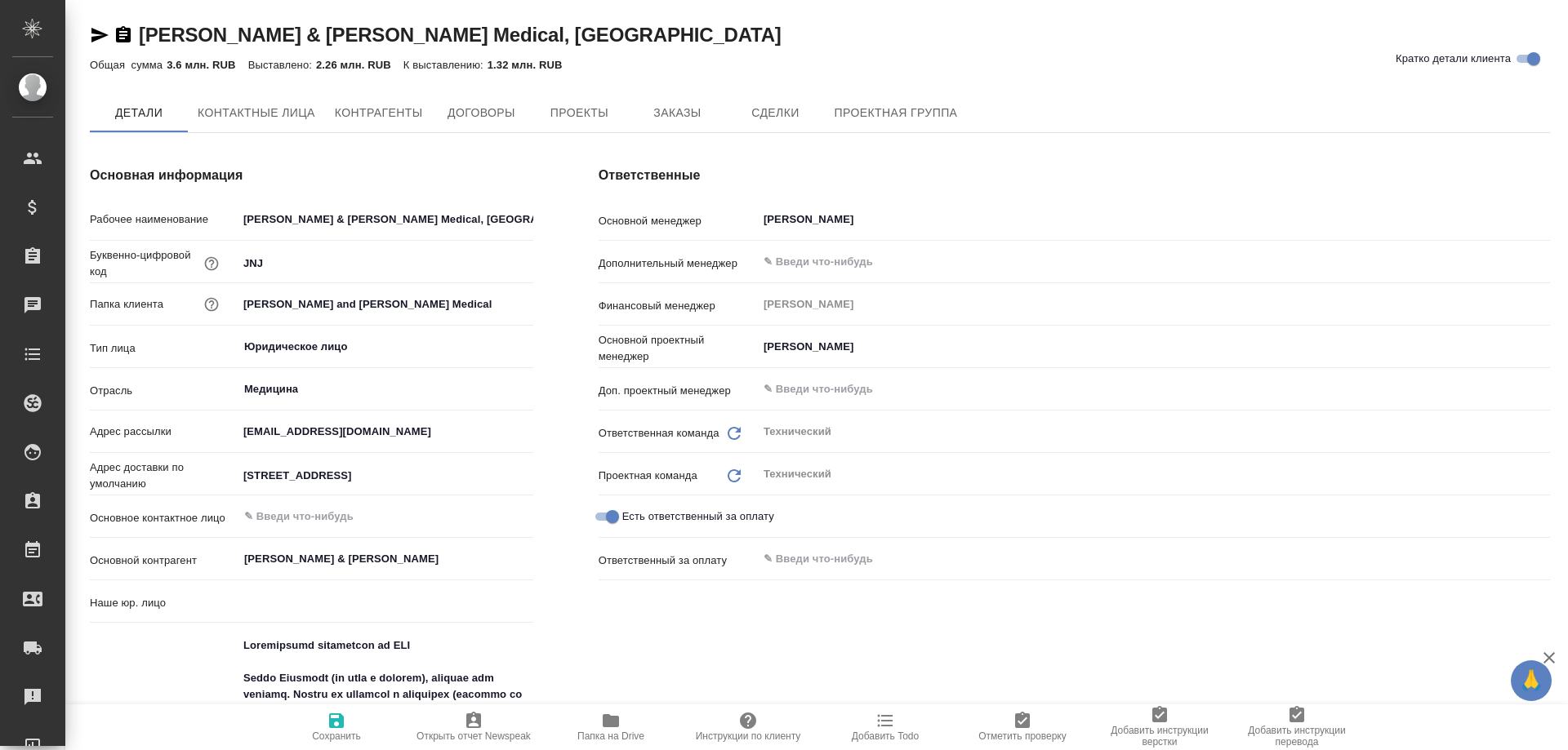
type input "(TUP) Общество с ограниченной ответственностью «Технологии управления переводом»"
type textarea "x"
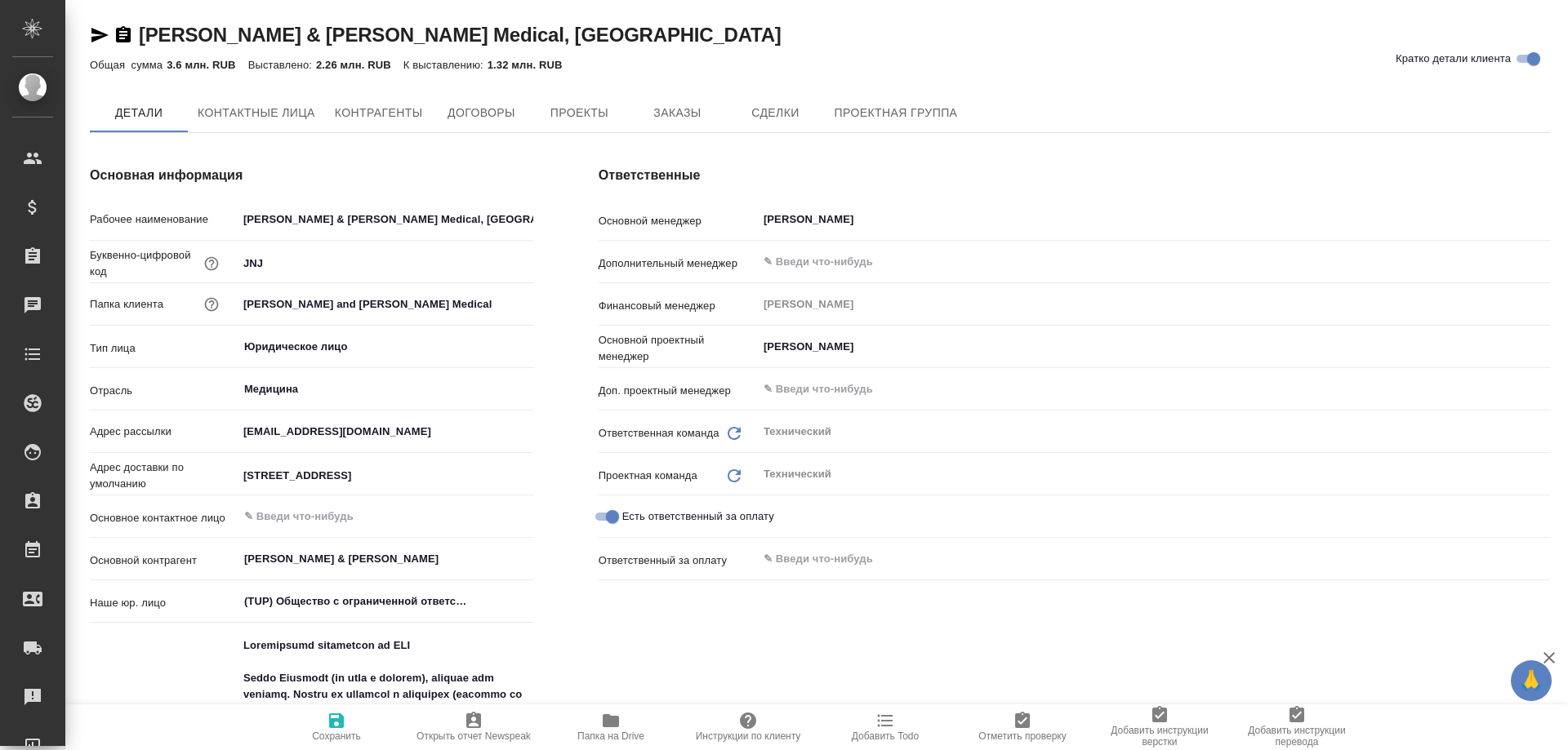
type textarea "x"
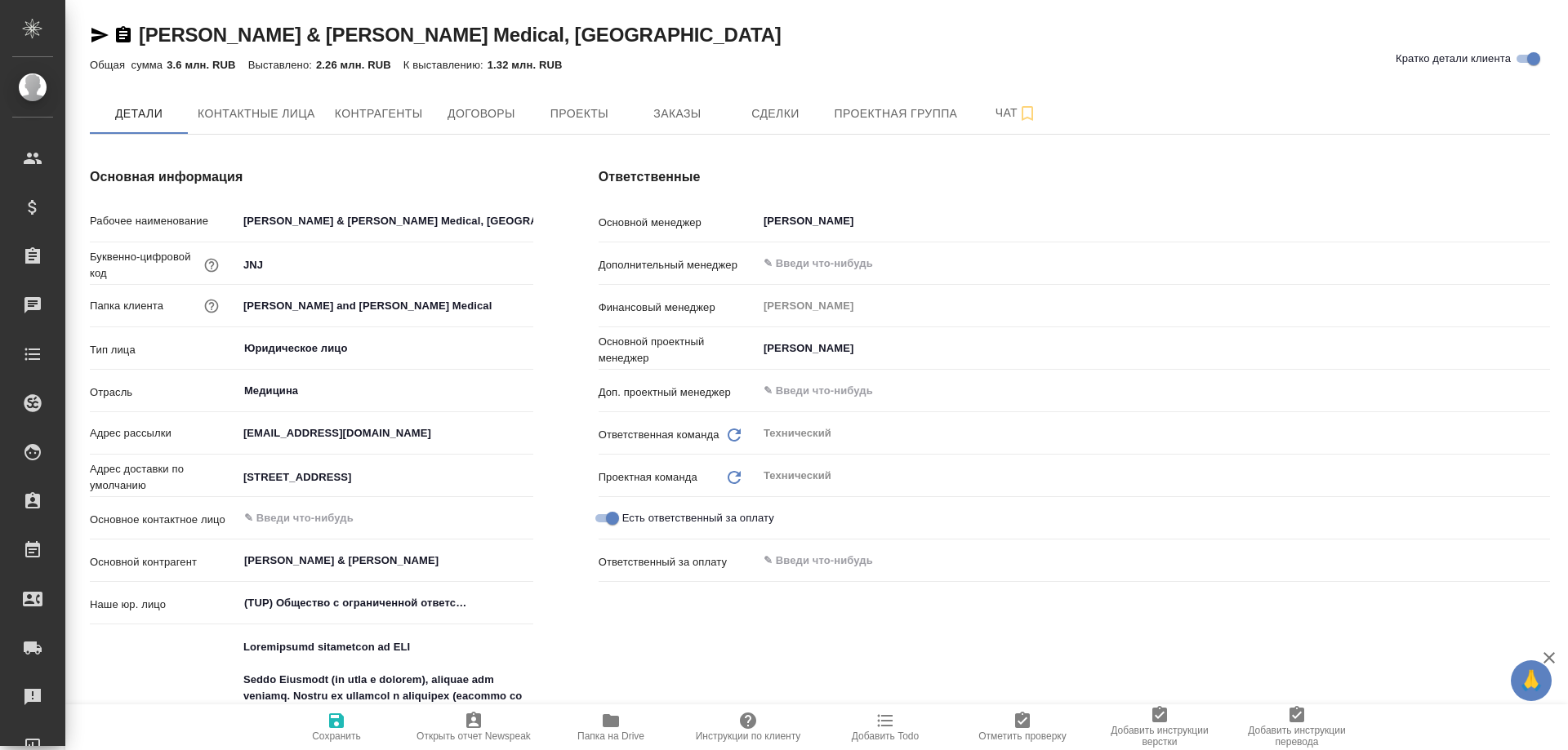
type textarea "x"
click at [624, 727] on span "Папка на Drive" at bounding box center [611, 726] width 118 height 31
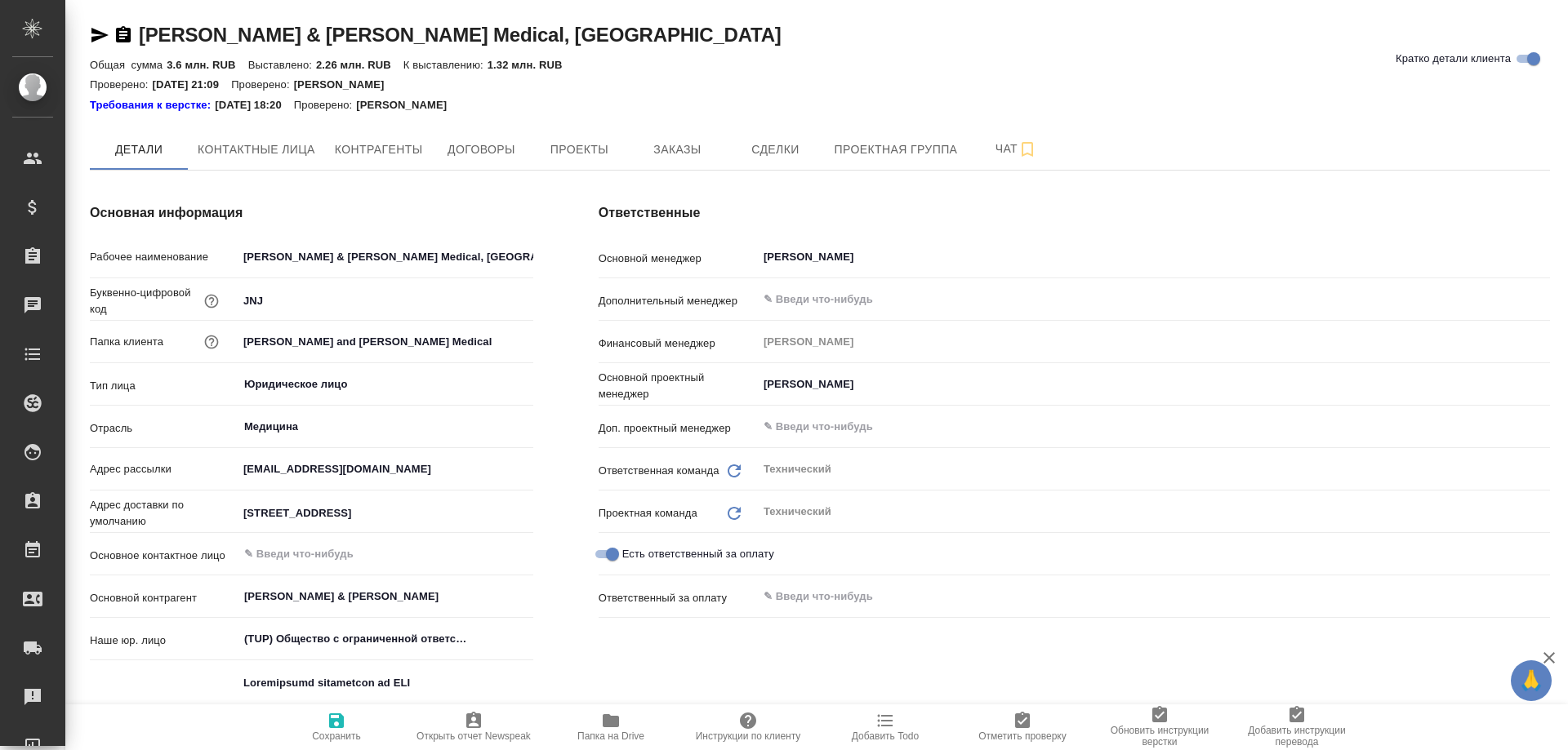
click at [624, 727] on span "Папка на Drive" at bounding box center [611, 726] width 118 height 31
